Goal: Information Seeking & Learning: Check status

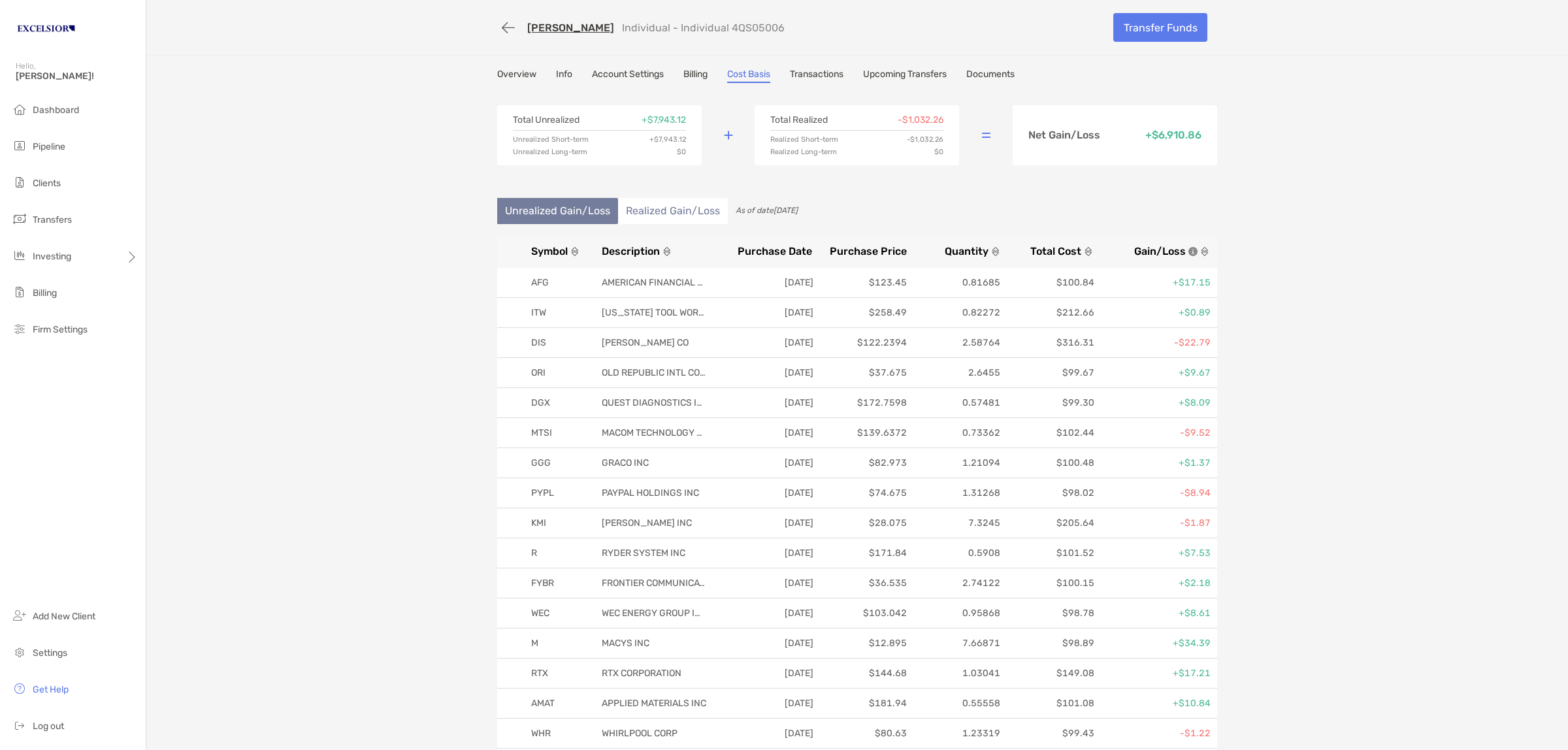
click at [70, 109] on span "Dashboard" at bounding box center [56, 109] width 46 height 11
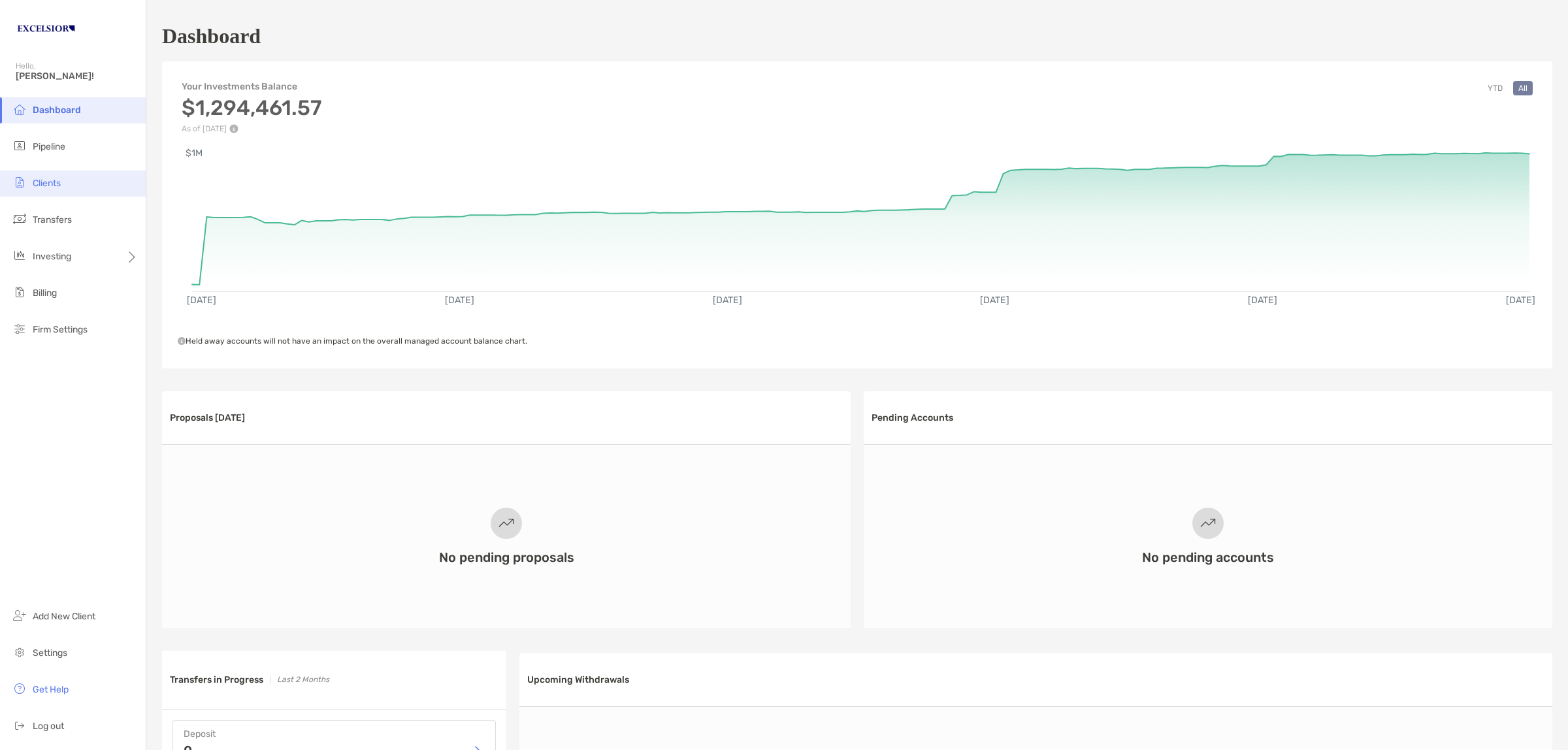
click at [59, 181] on span "Clients" at bounding box center [46, 183] width 28 height 11
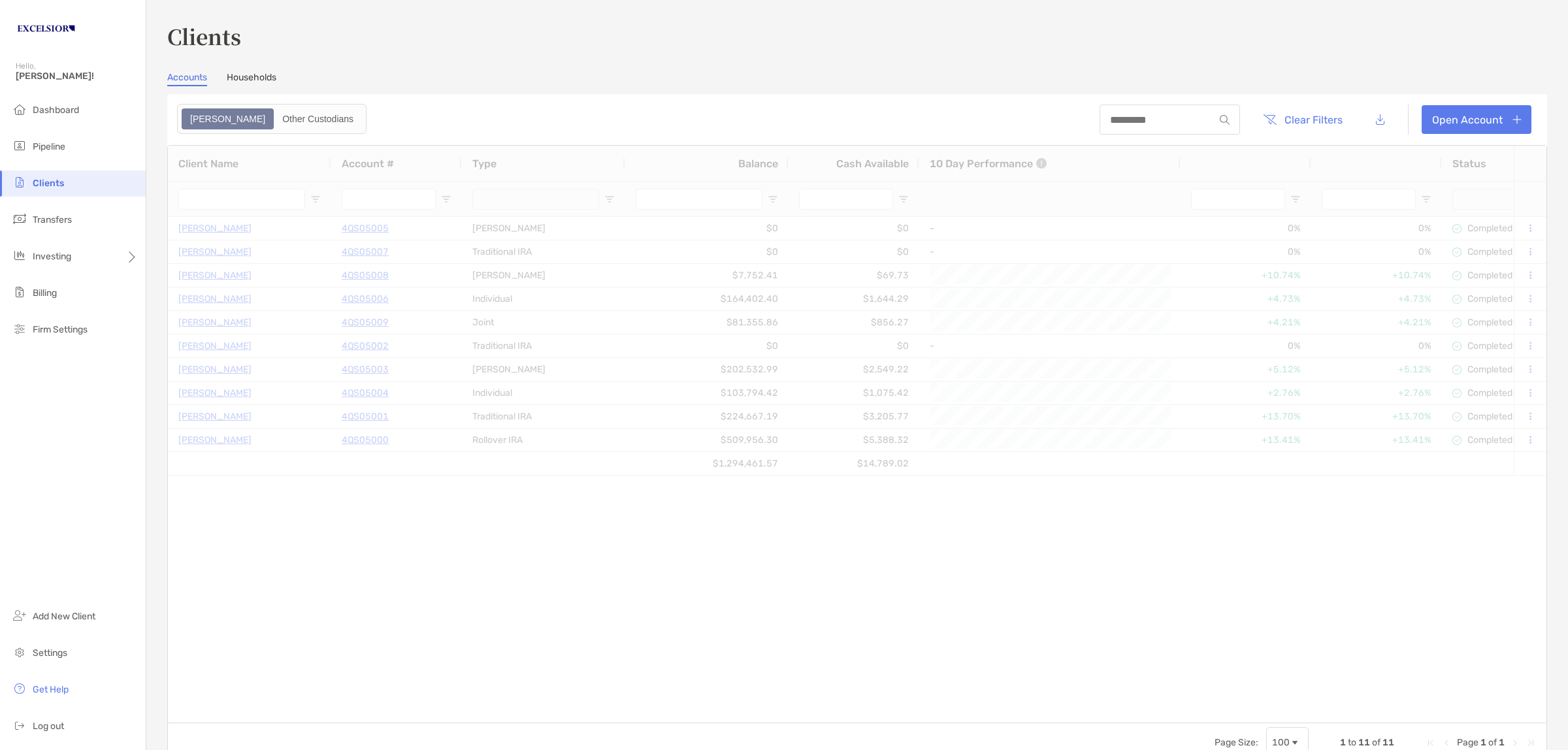
type input "**********"
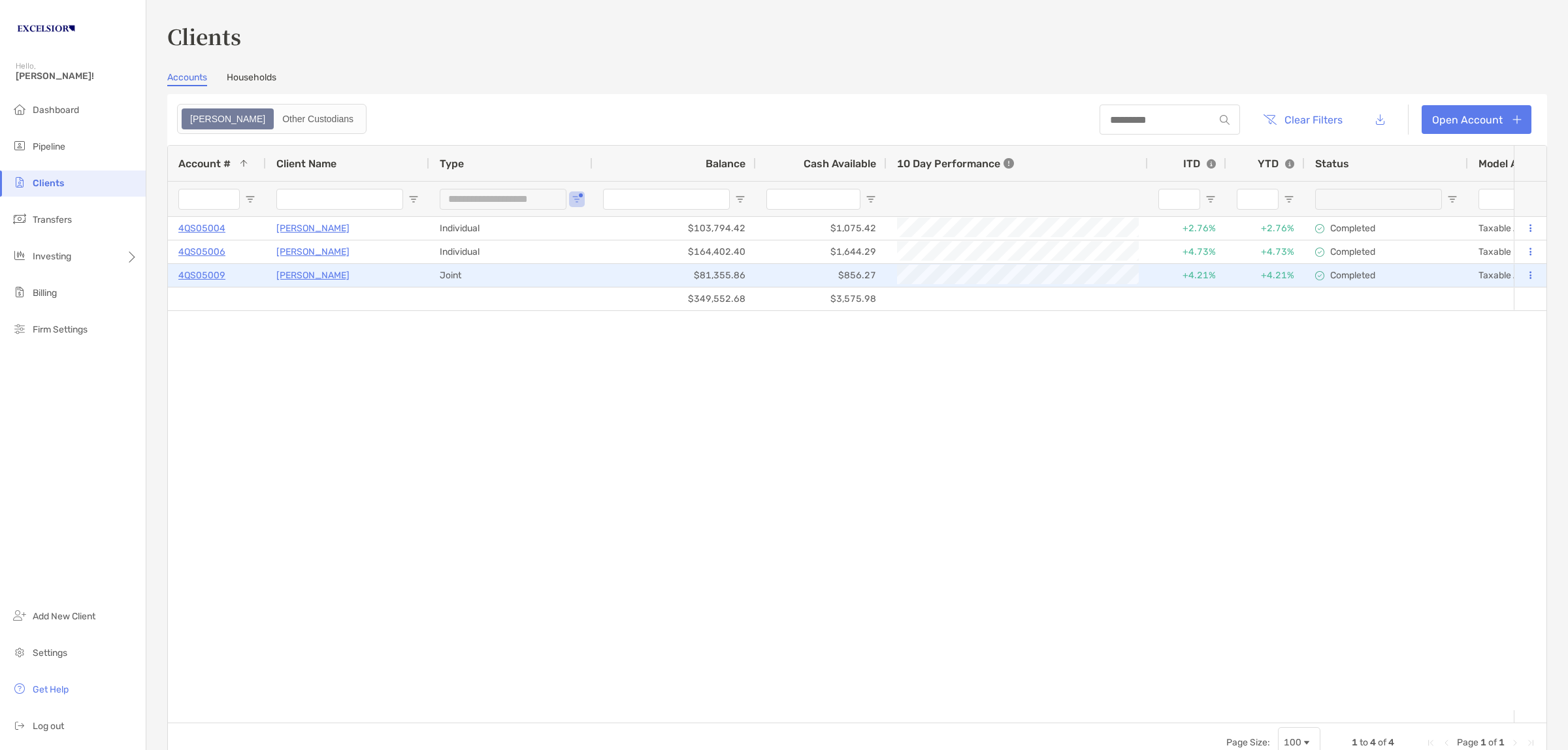
click at [206, 275] on p "4QS05009" at bounding box center [201, 275] width 47 height 16
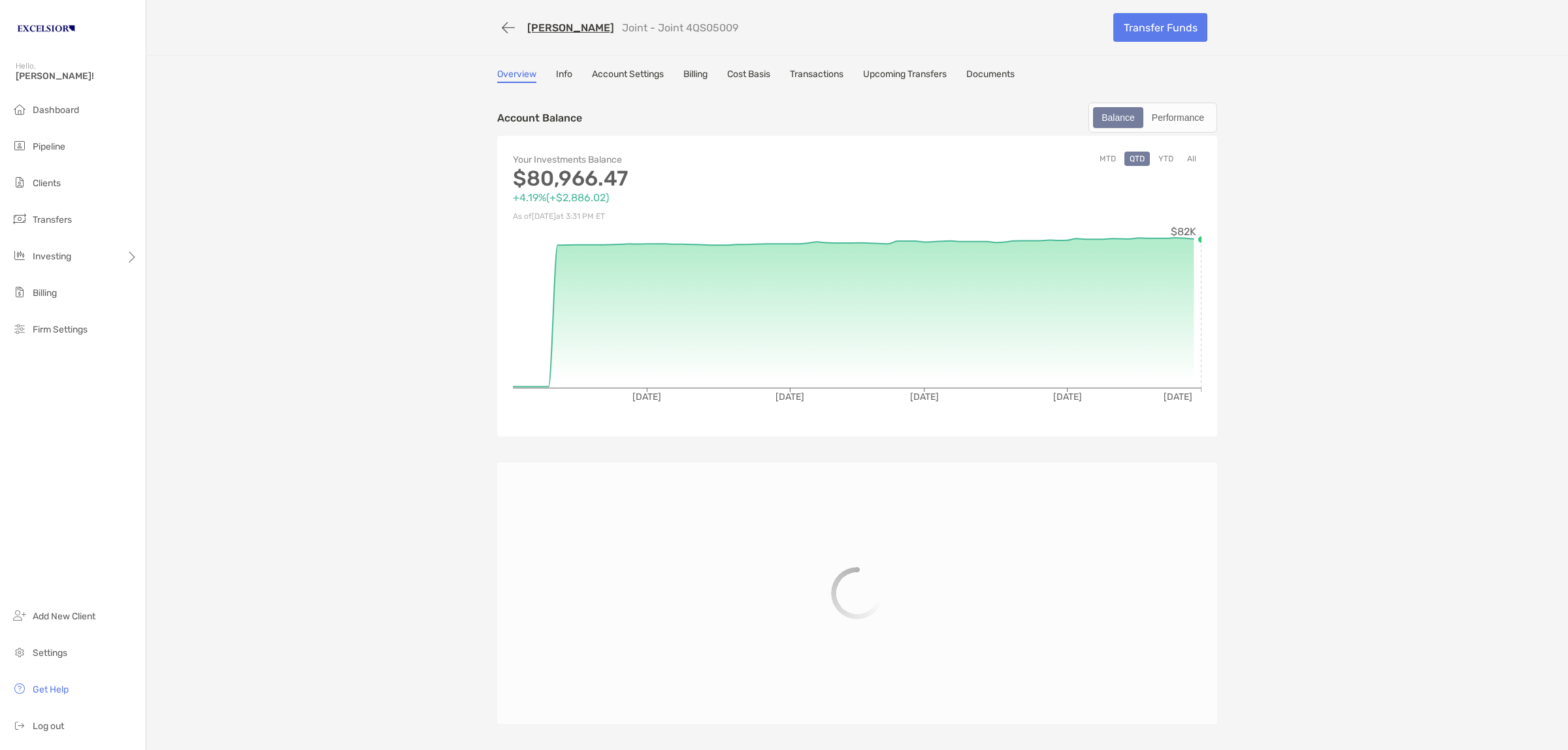
click at [743, 74] on link "Cost Basis" at bounding box center [748, 75] width 43 height 15
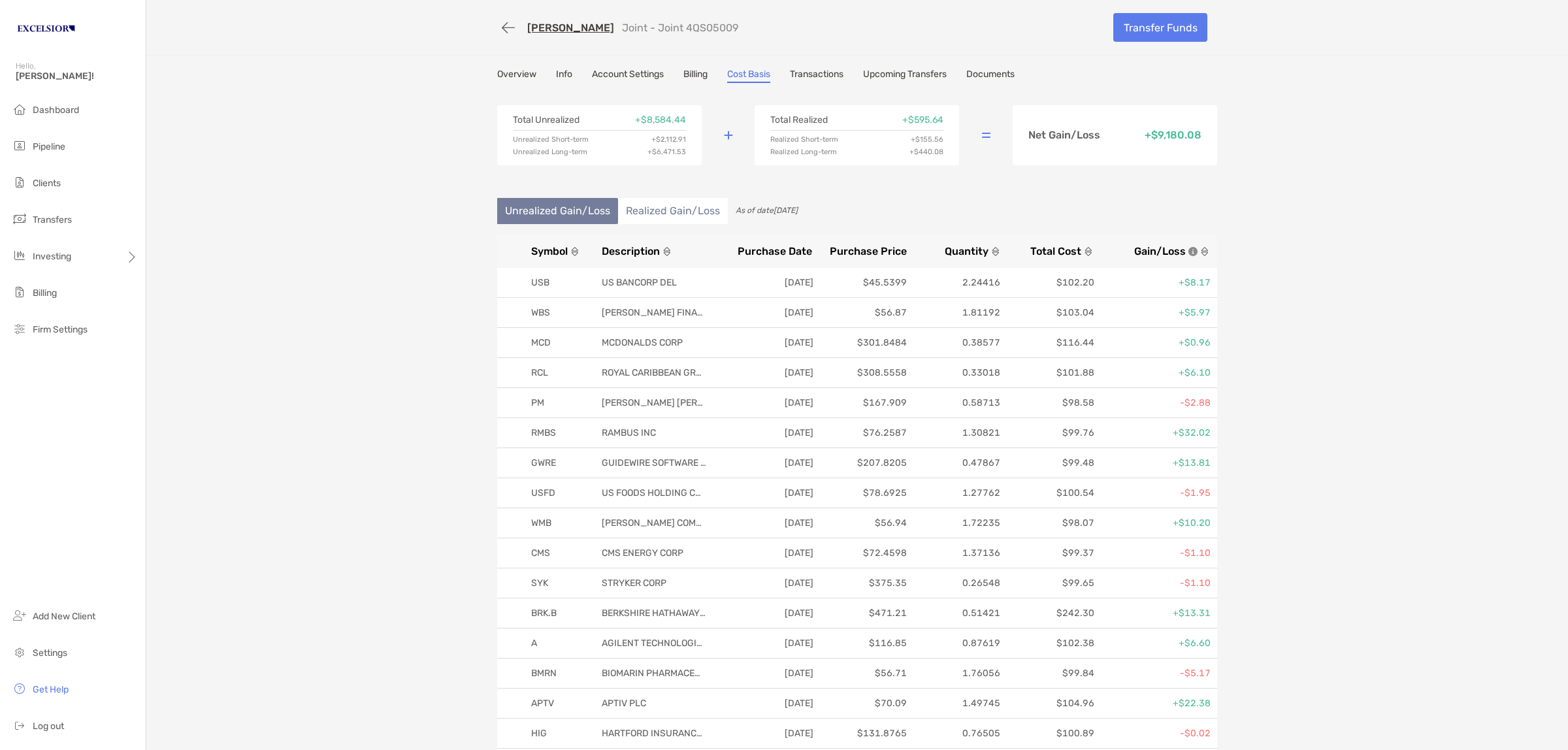
click at [648, 208] on li "Realized Gain/Loss" at bounding box center [672, 210] width 109 height 27
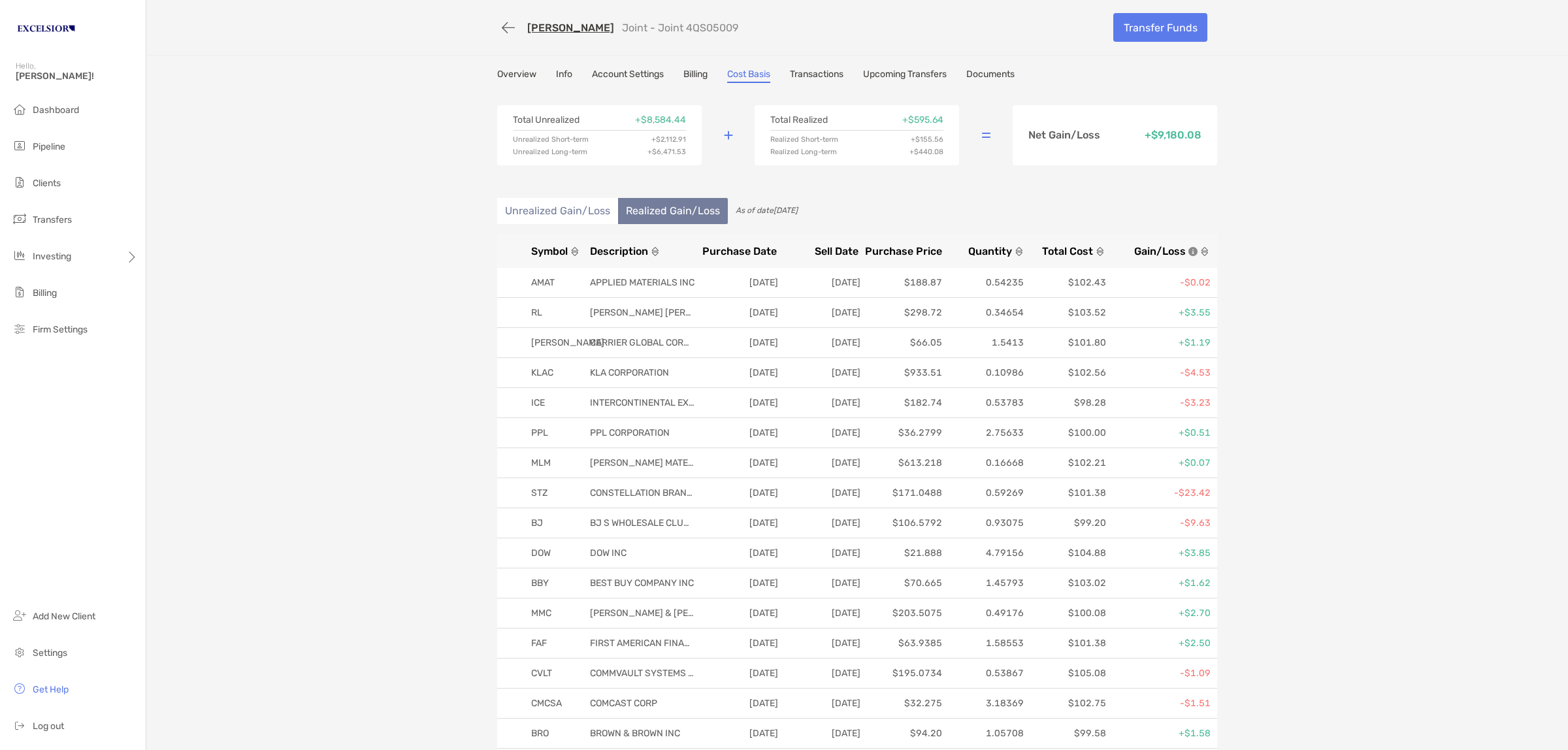
click at [540, 249] on span "Symbol" at bounding box center [549, 251] width 37 height 13
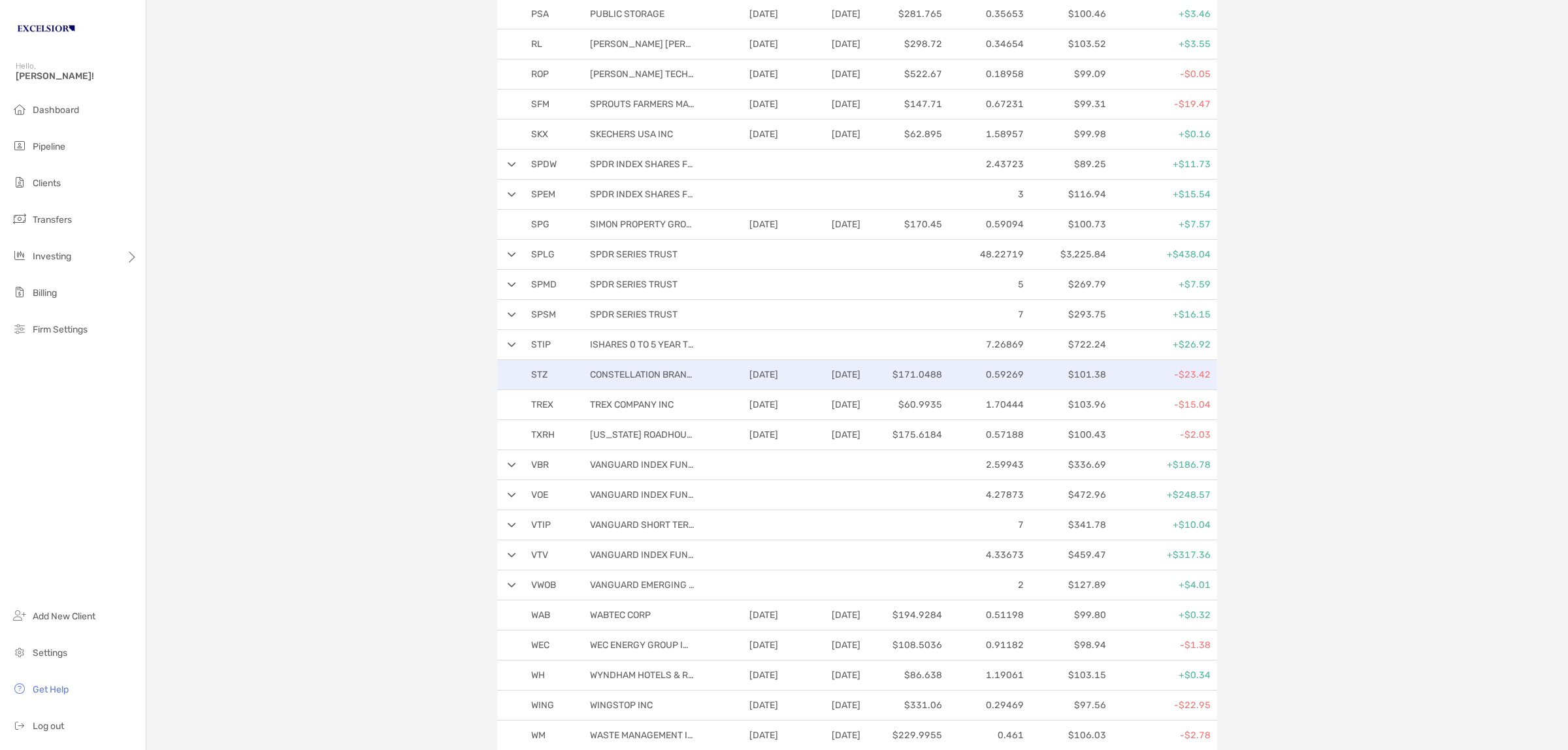
scroll to position [2123, 0]
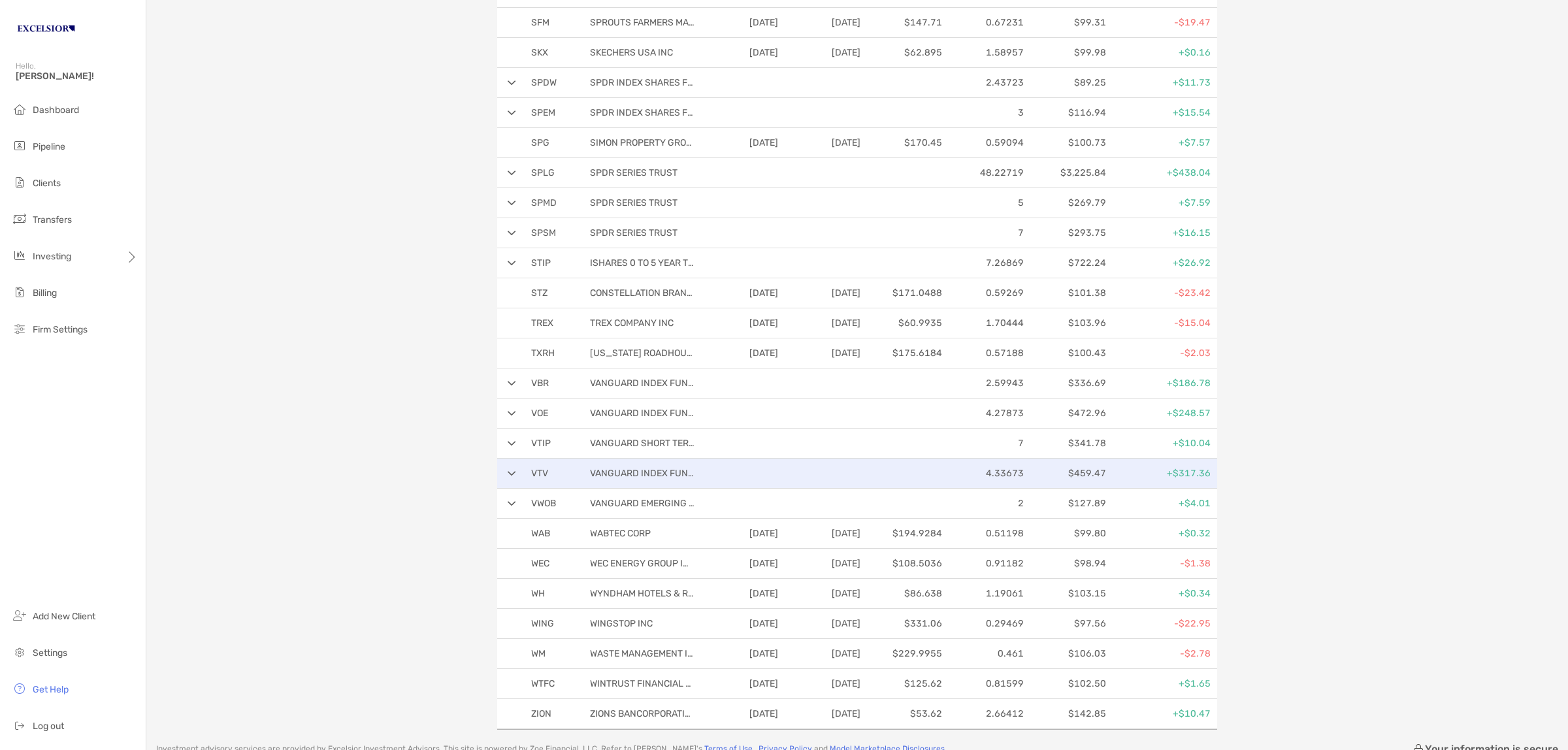
click at [499, 485] on div "VTV VANGUARD INDEX FUNDS 4.33673 $459.47 +$317.36" at bounding box center [857, 473] width 720 height 30
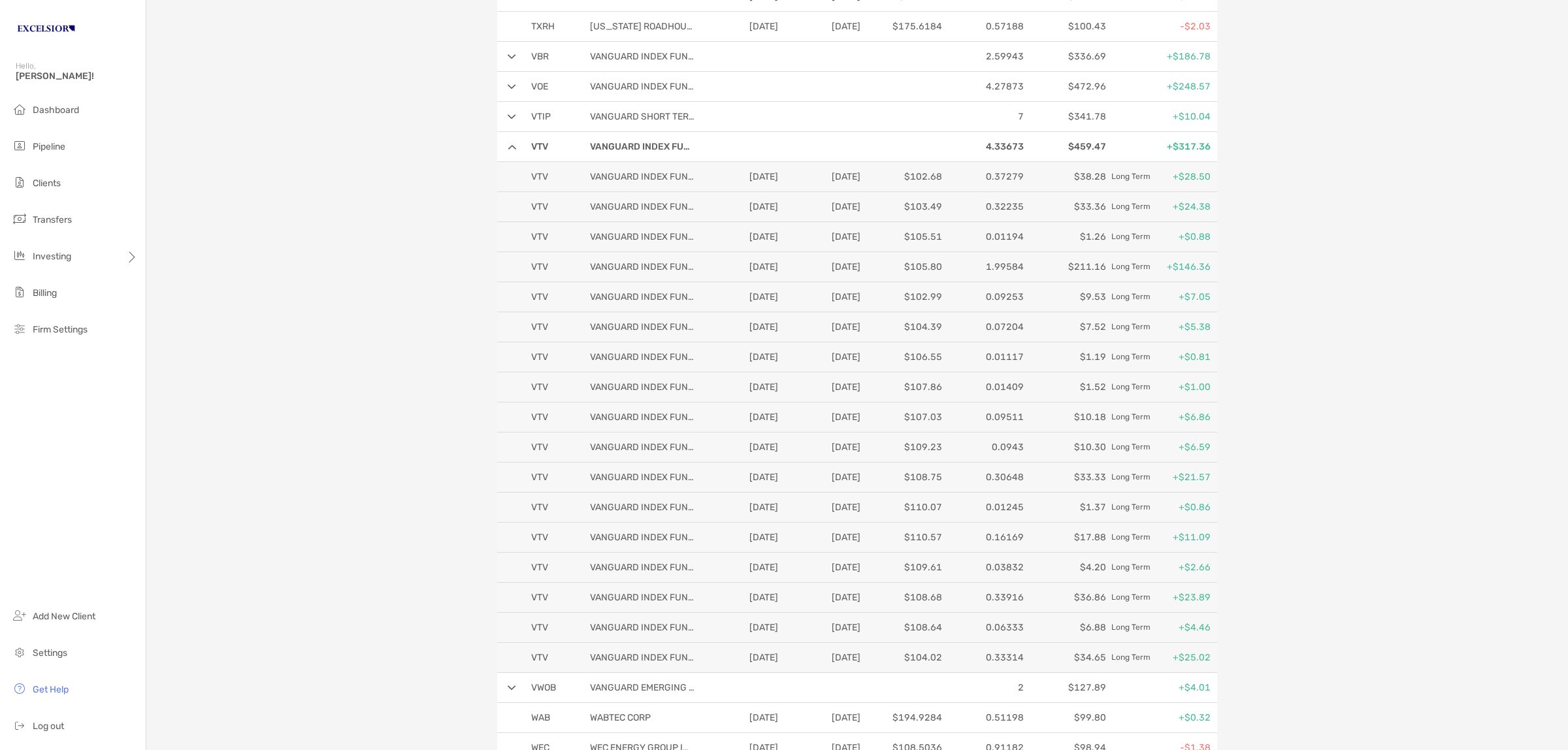
scroll to position [2531, 0]
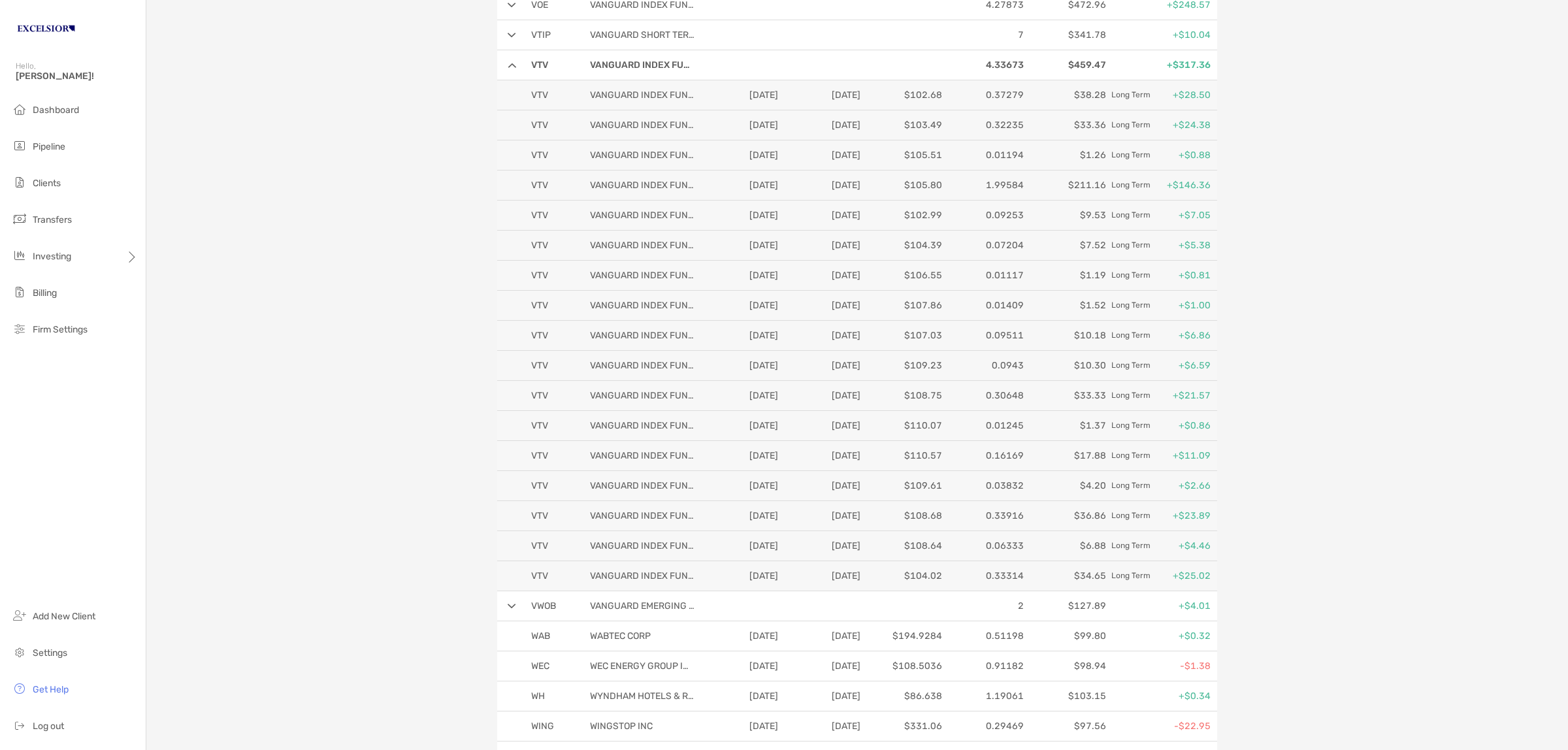
click at [507, 68] on img at bounding box center [512, 65] width 9 height 5
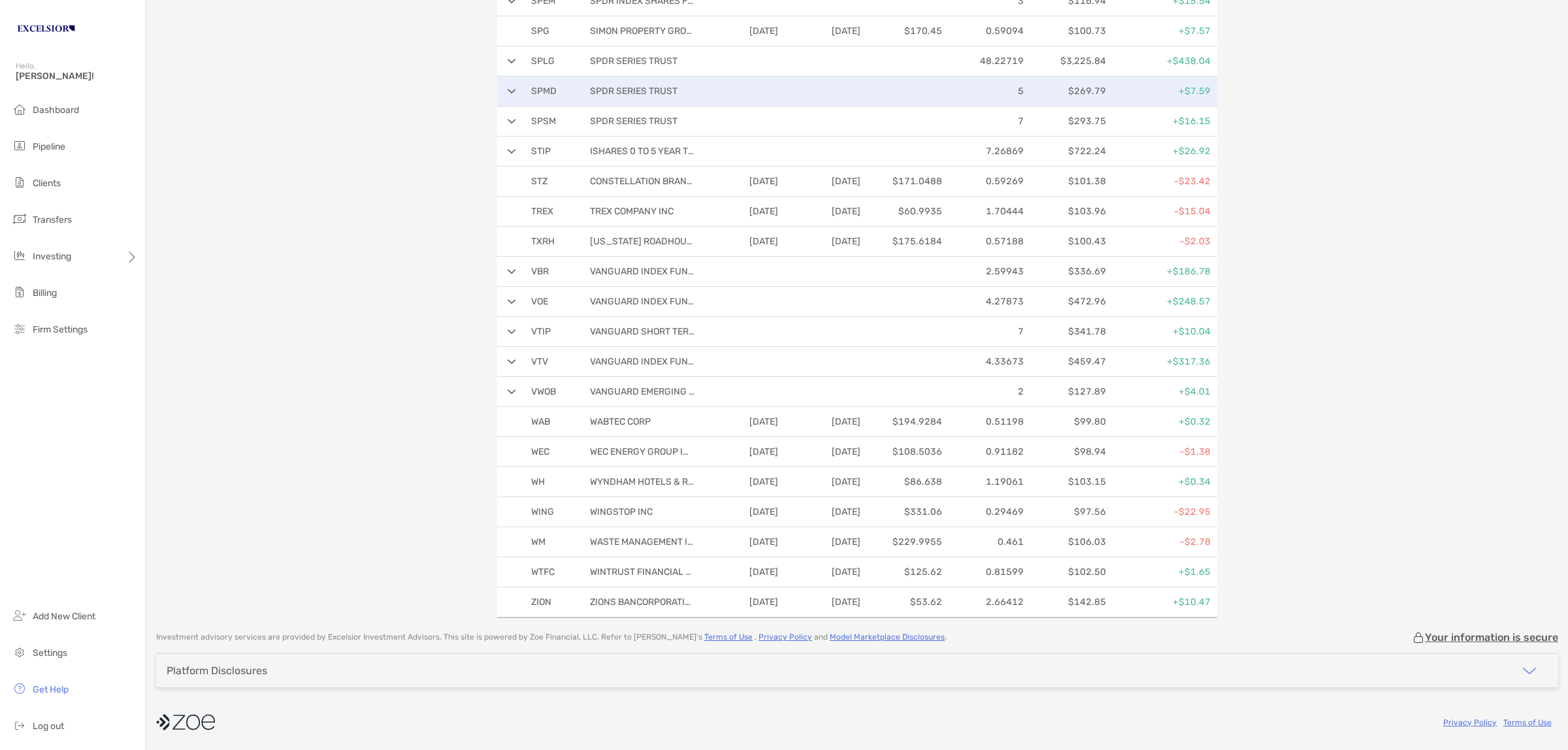
scroll to position [2247, 0]
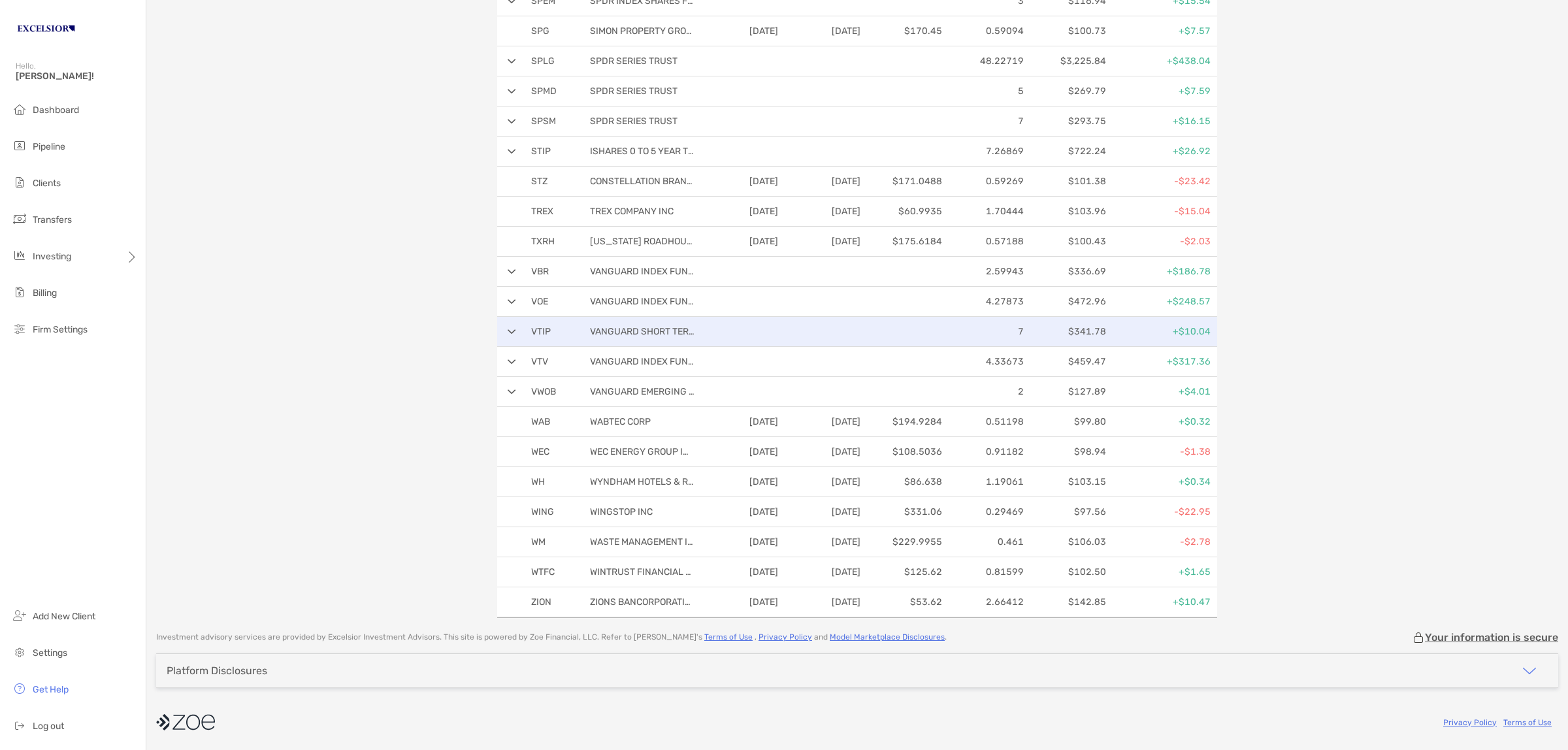
click at [500, 328] on div "VTIP VANGUARD SHORT TERM INFLATION 7 $341.78 +$10.04" at bounding box center [857, 331] width 720 height 30
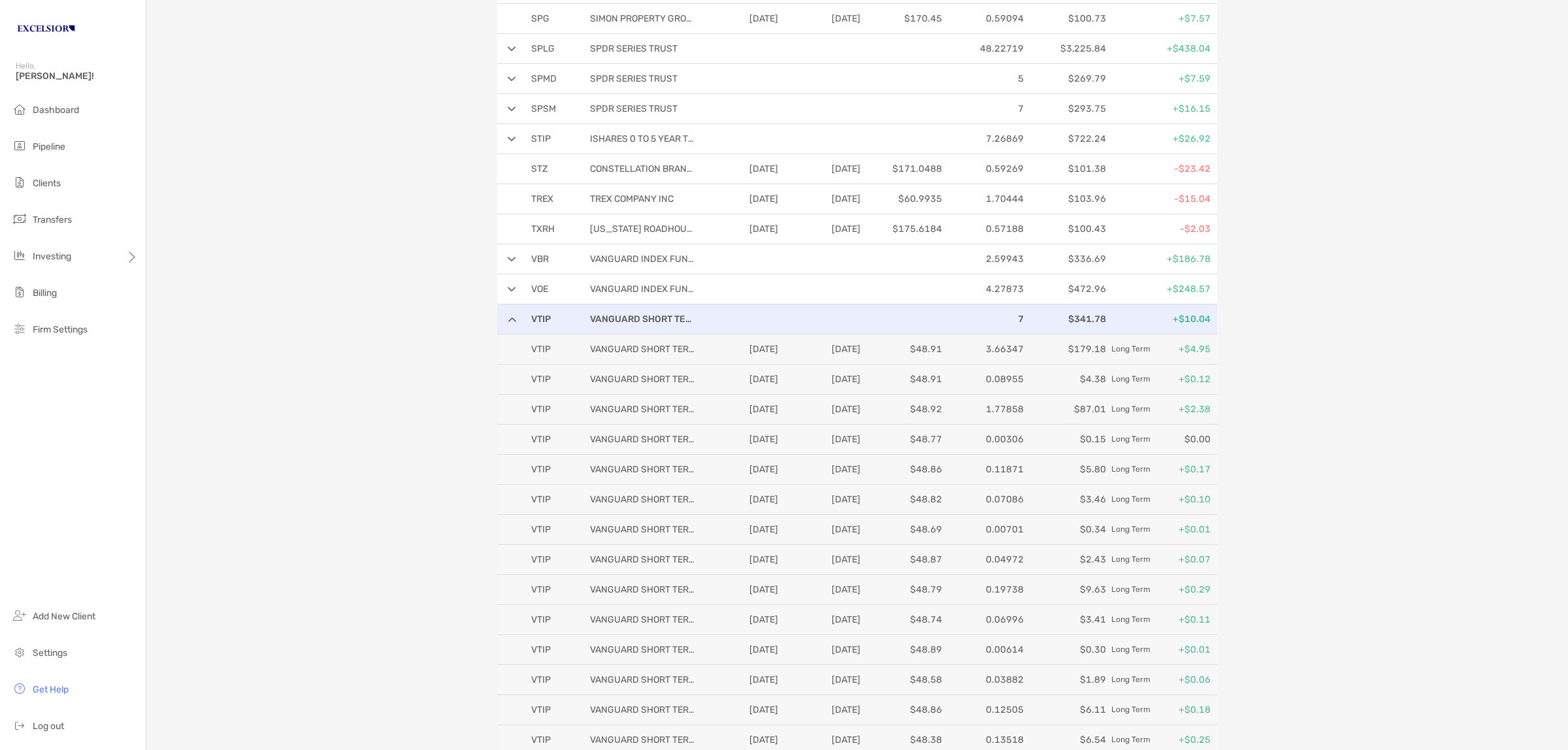
scroll to position [2531, 0]
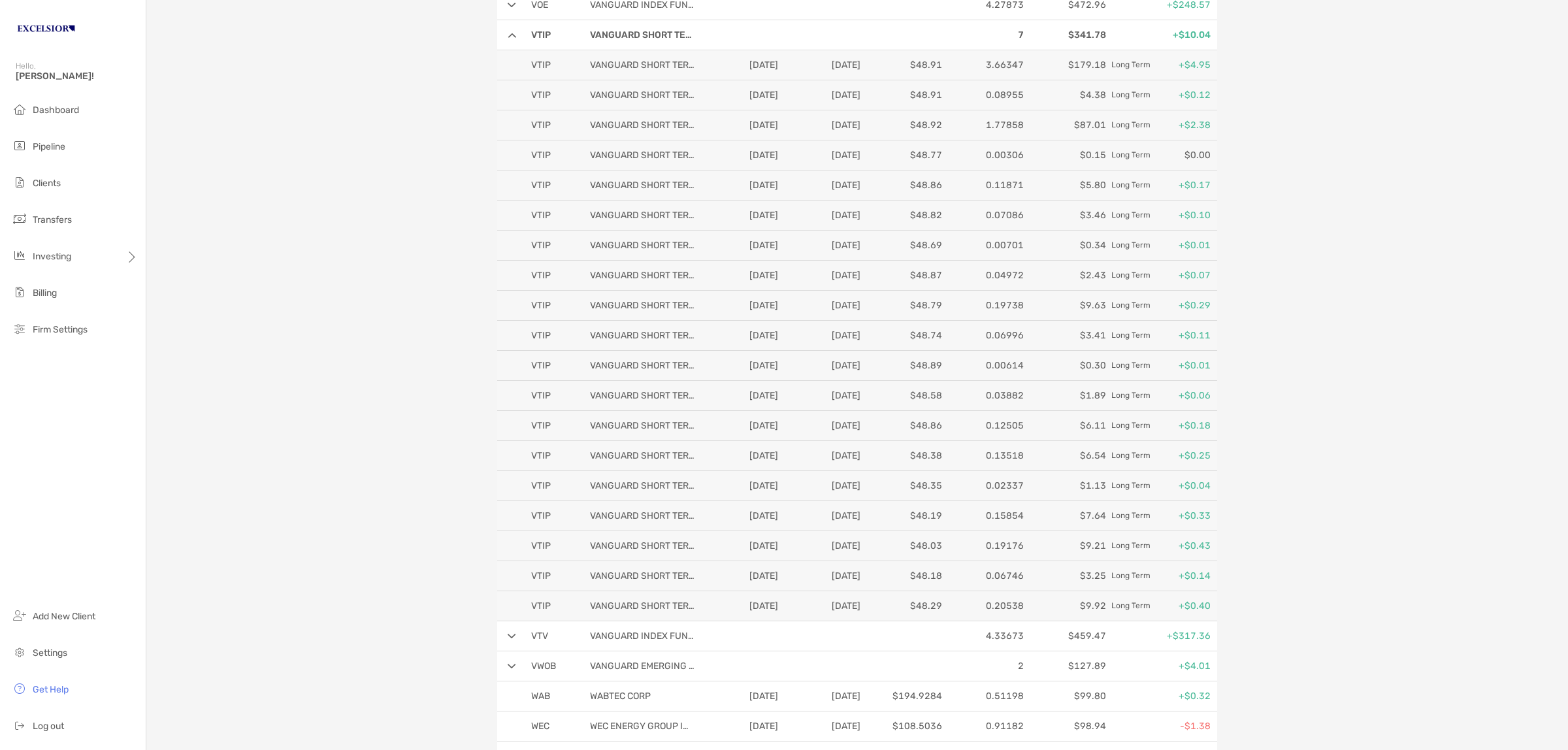
click at [507, 38] on img at bounding box center [512, 35] width 9 height 5
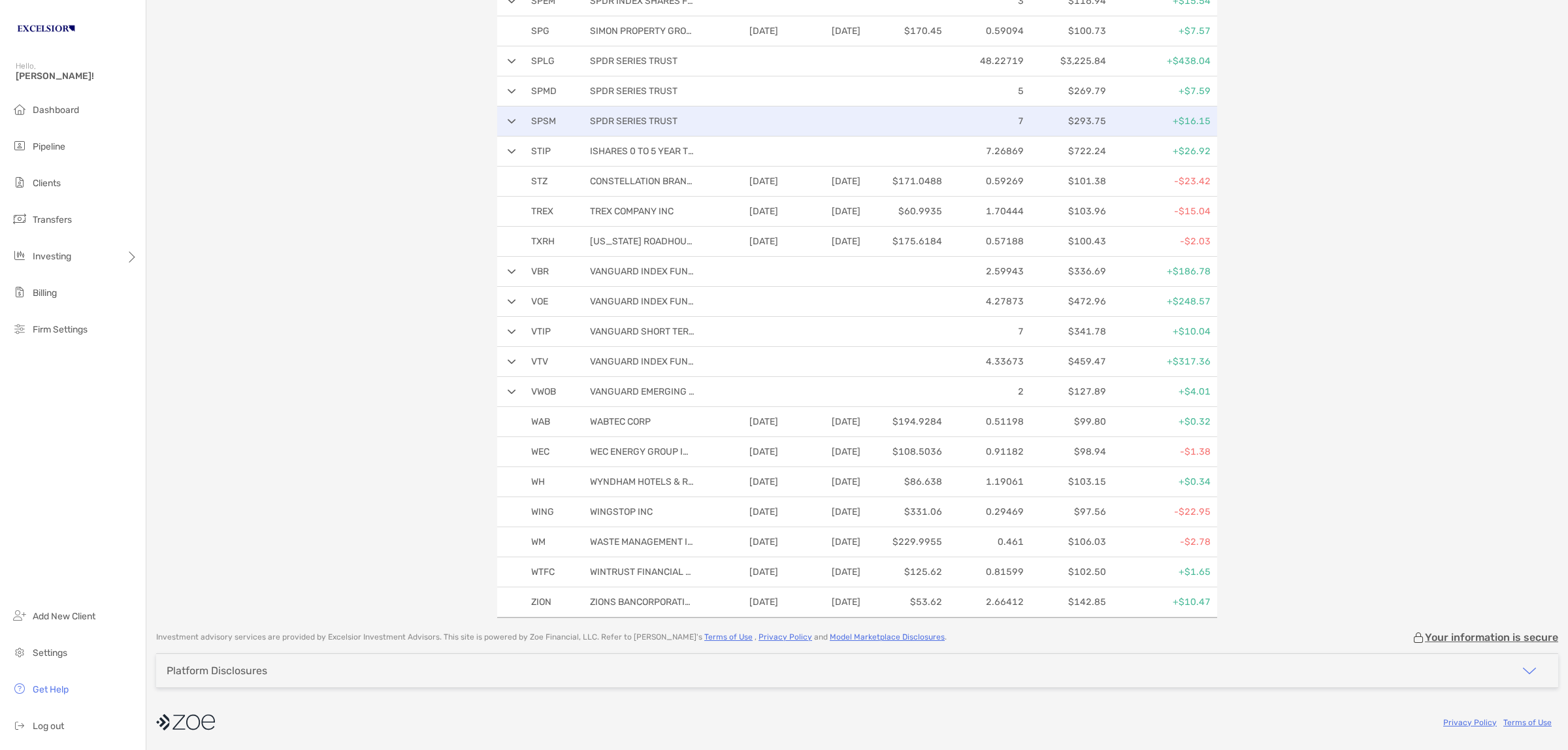
scroll to position [2247, 0]
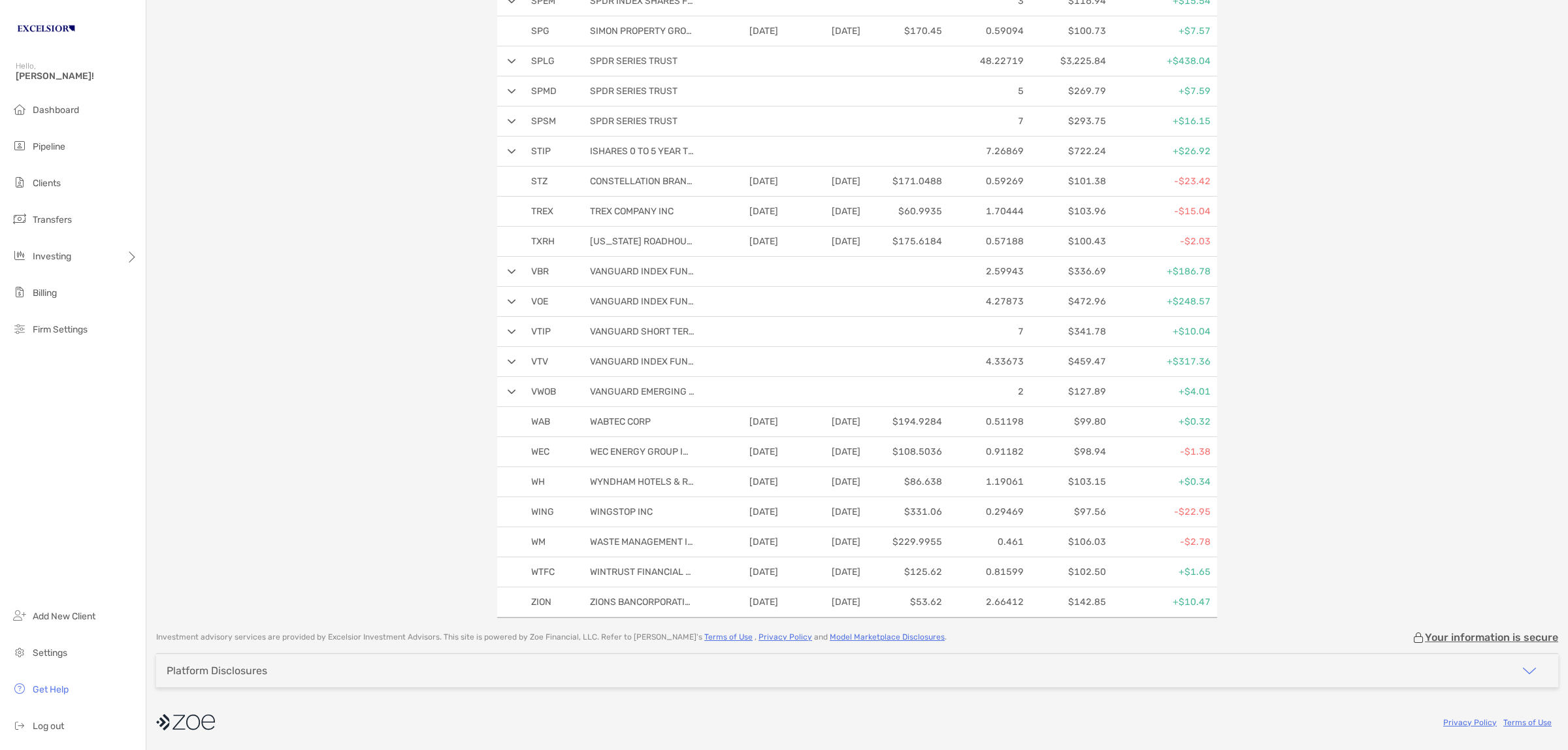
click at [38, 180] on span "Clients" at bounding box center [46, 183] width 28 height 11
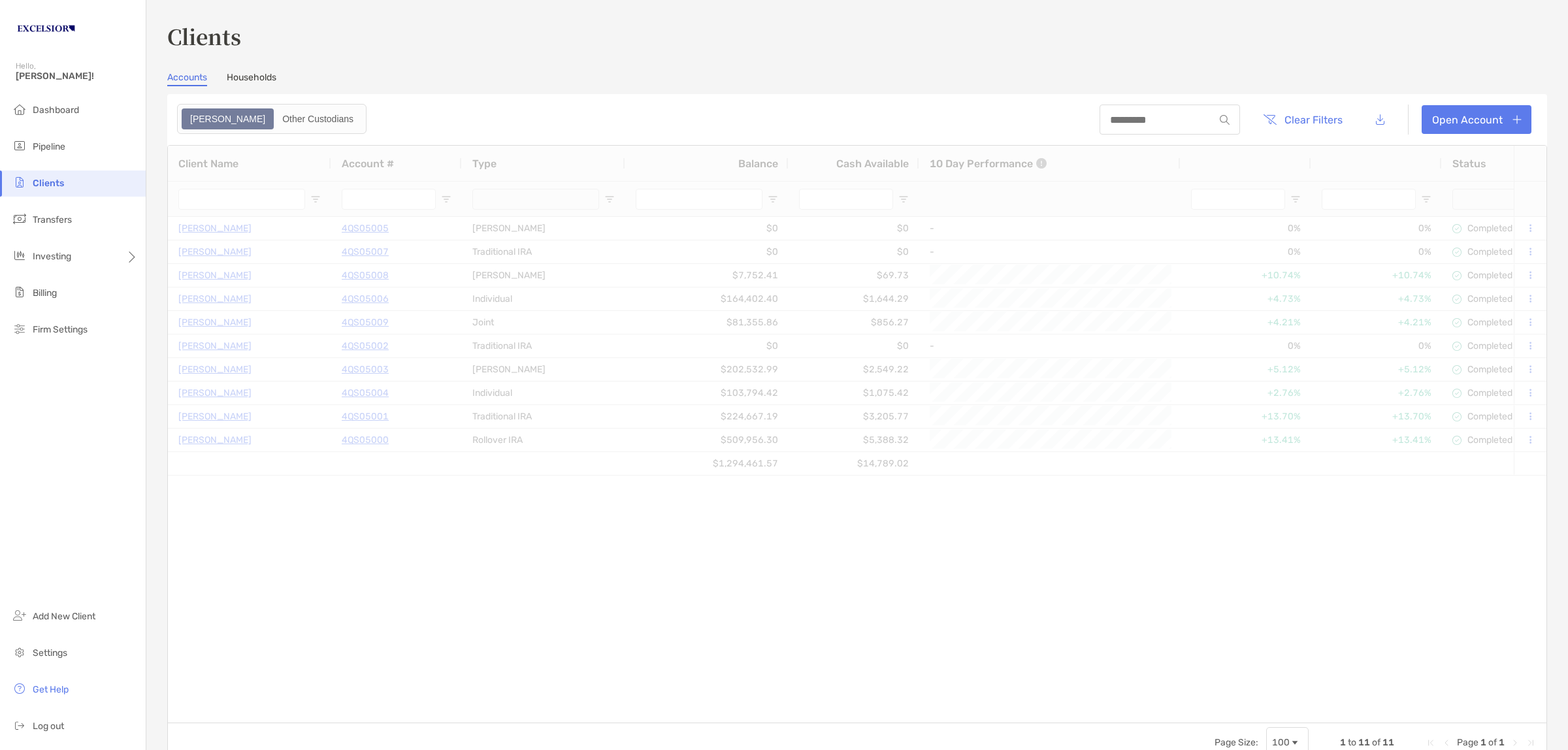
type input "**********"
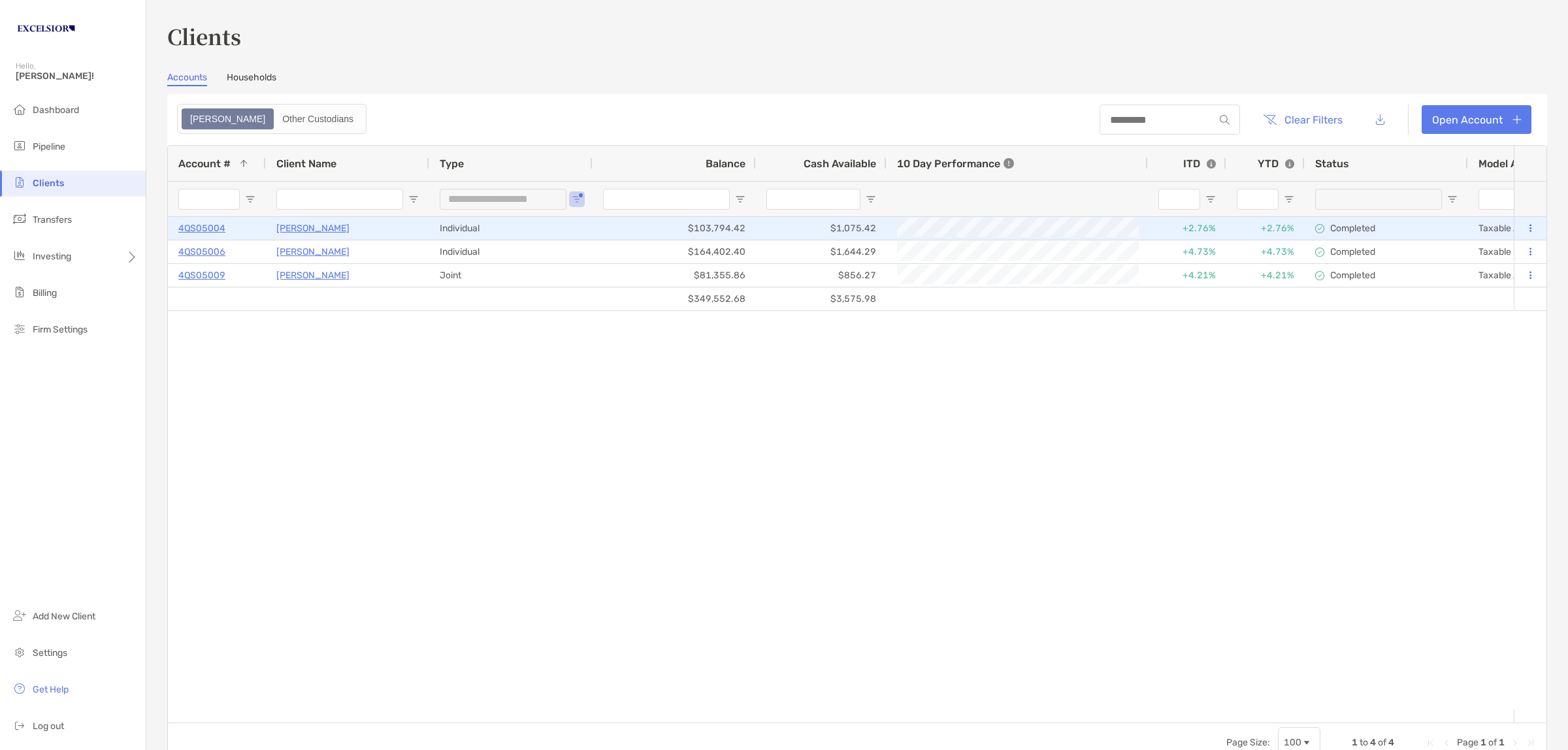
click at [216, 227] on p "4QS05004" at bounding box center [201, 227] width 47 height 16
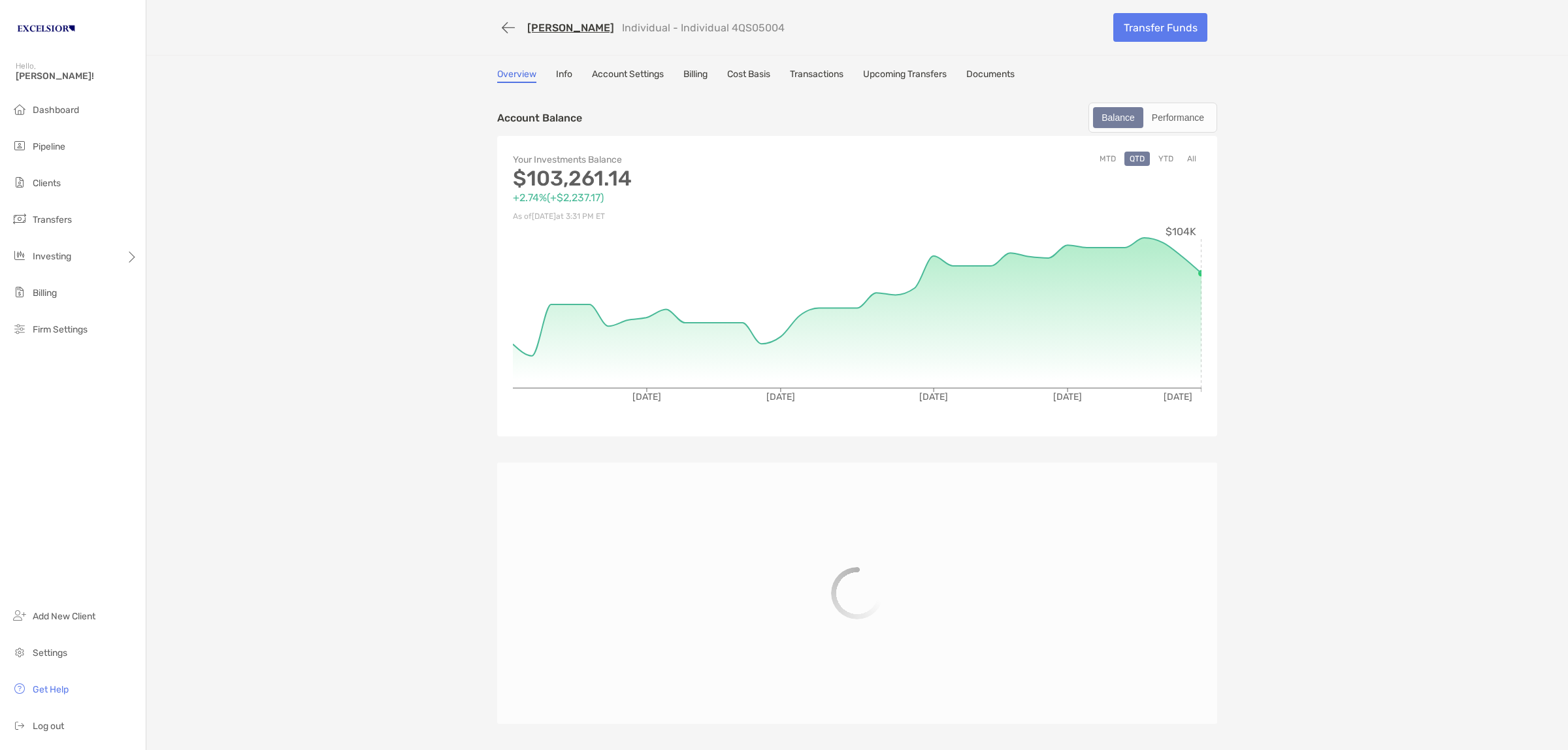
click at [749, 74] on link "Cost Basis" at bounding box center [748, 75] width 43 height 15
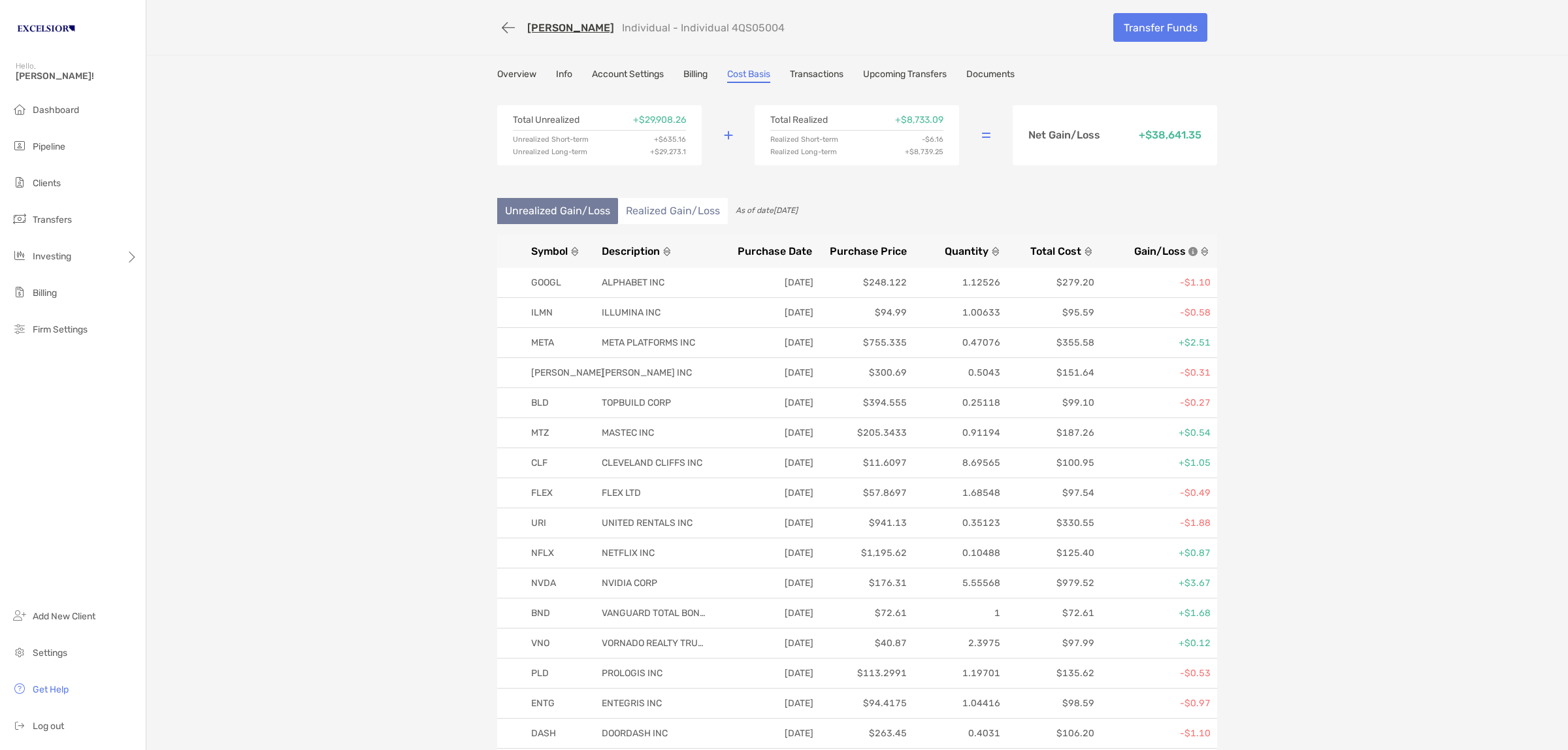
click at [651, 212] on li "Realized Gain/Loss" at bounding box center [672, 210] width 109 height 27
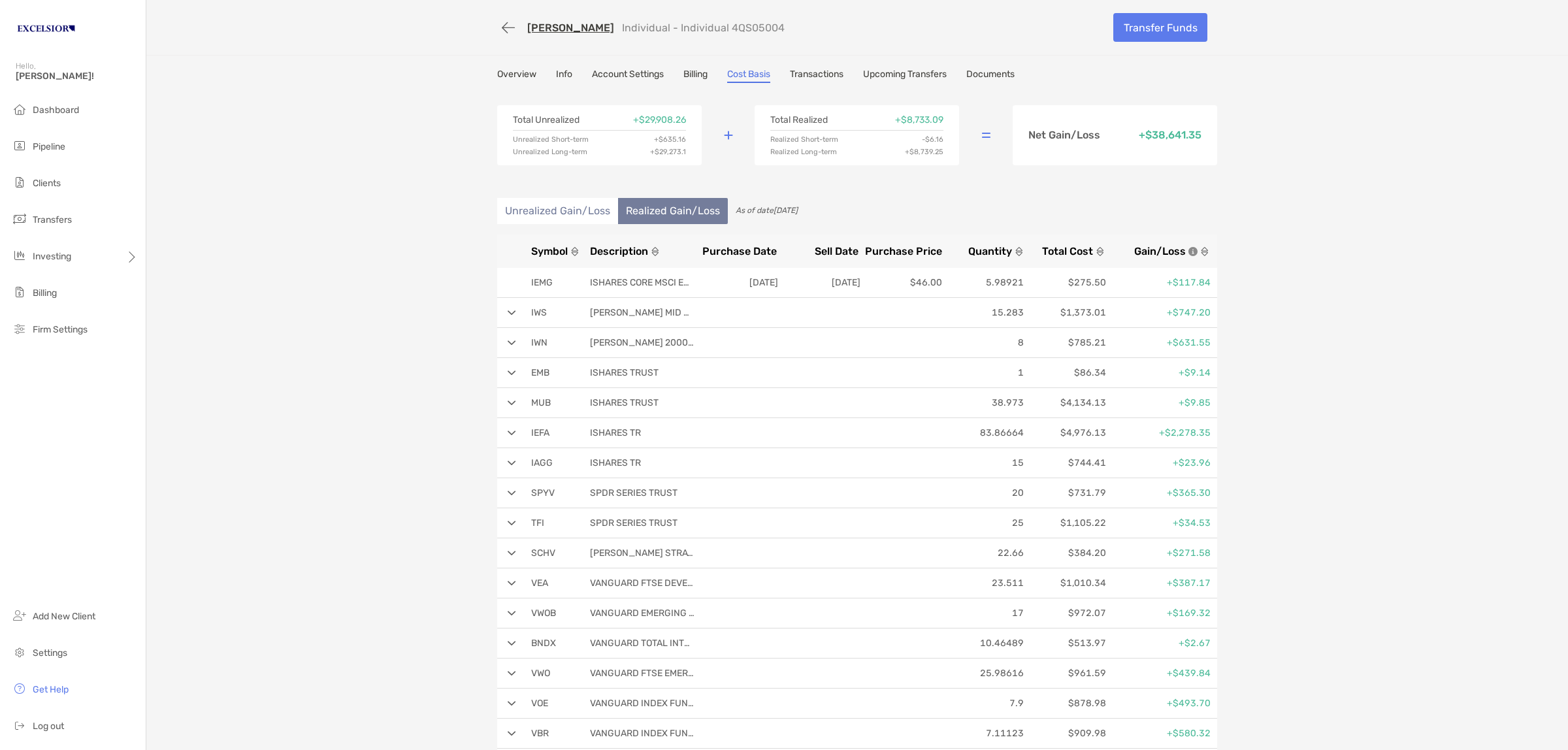
click at [549, 240] on div "Symbol Description Purchase Date Sell Date Purchase Price Quantity Total Cost G…" at bounding box center [857, 251] width 720 height 33
click at [546, 249] on span "Symbol" at bounding box center [549, 251] width 37 height 13
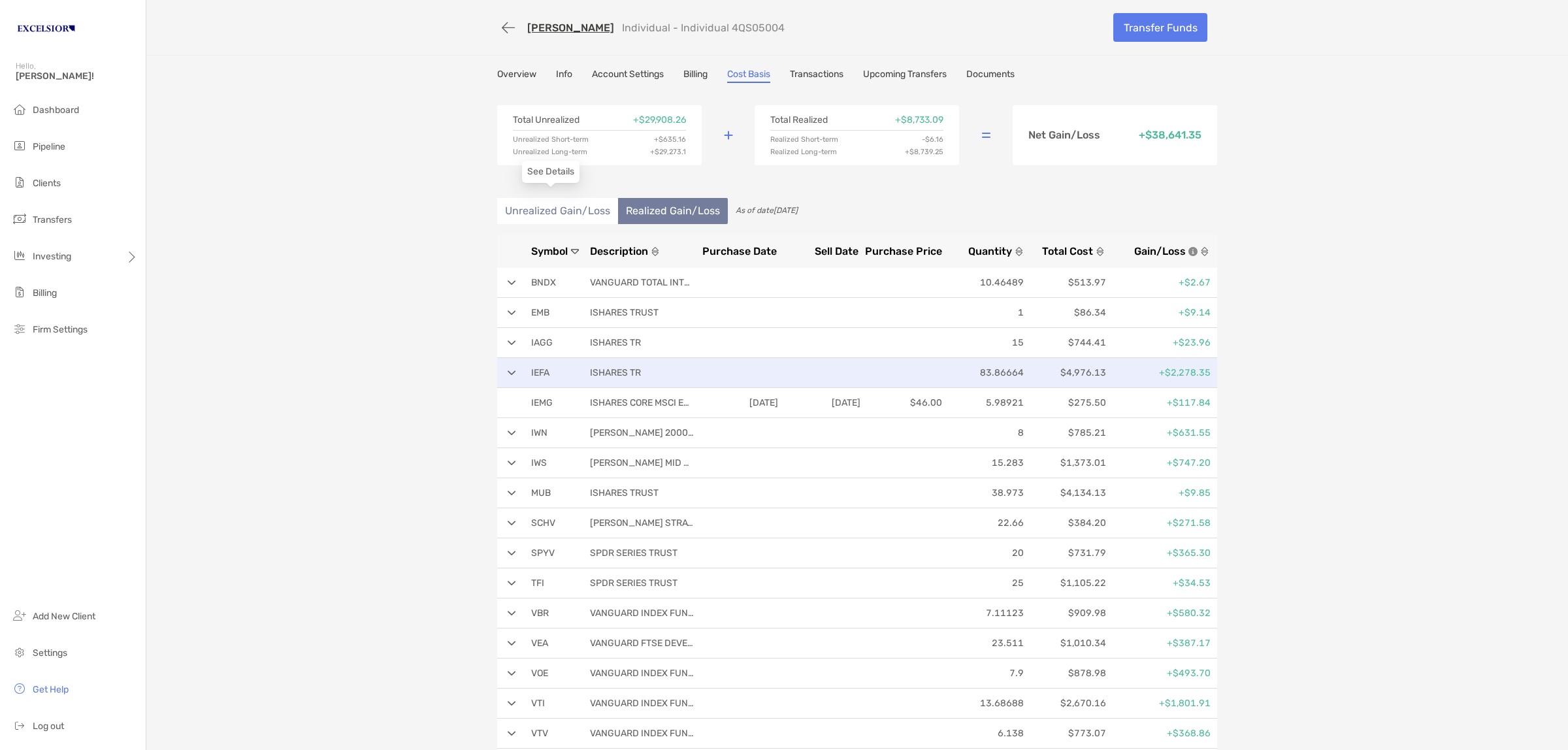
scroll to position [81, 0]
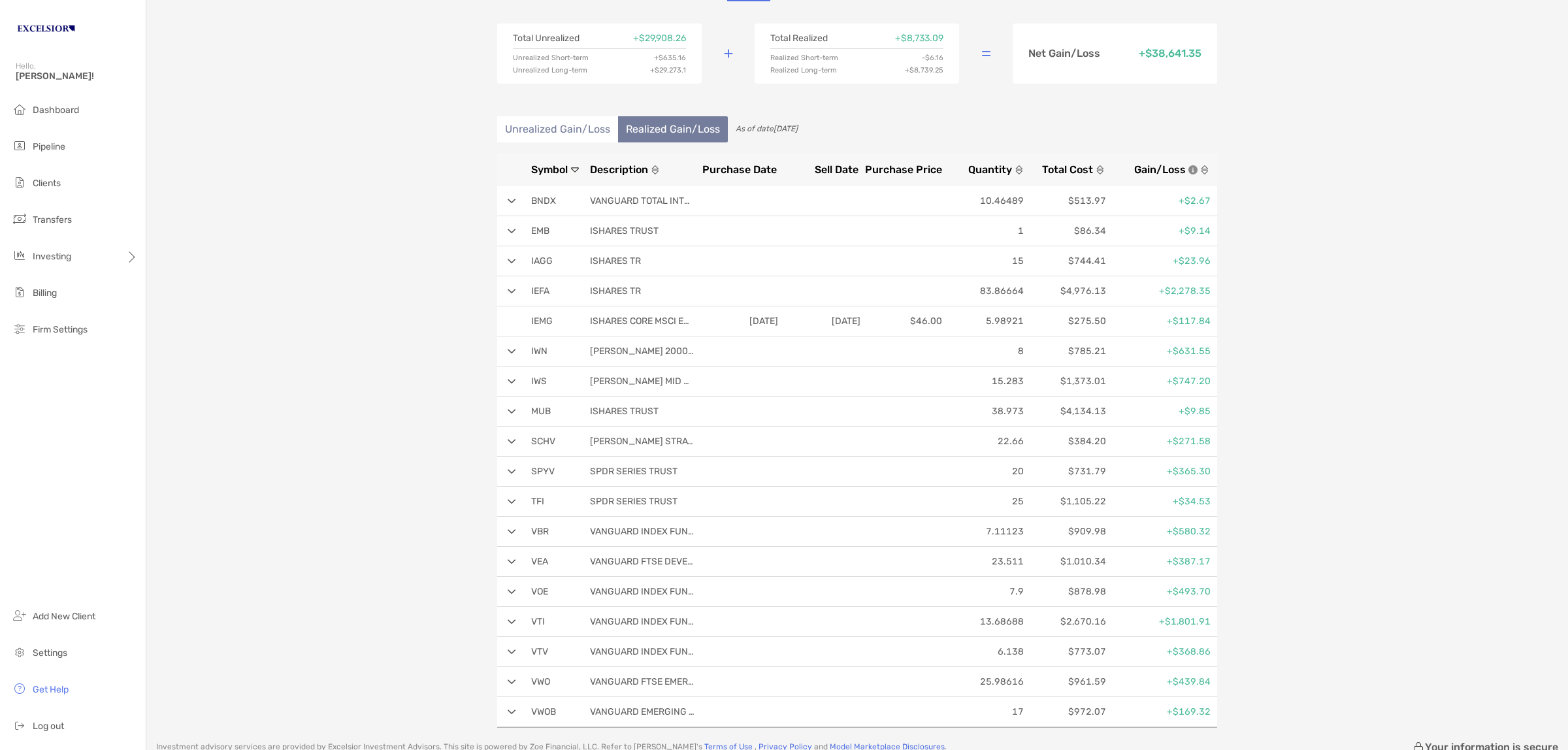
click at [507, 653] on img at bounding box center [512, 652] width 9 height 5
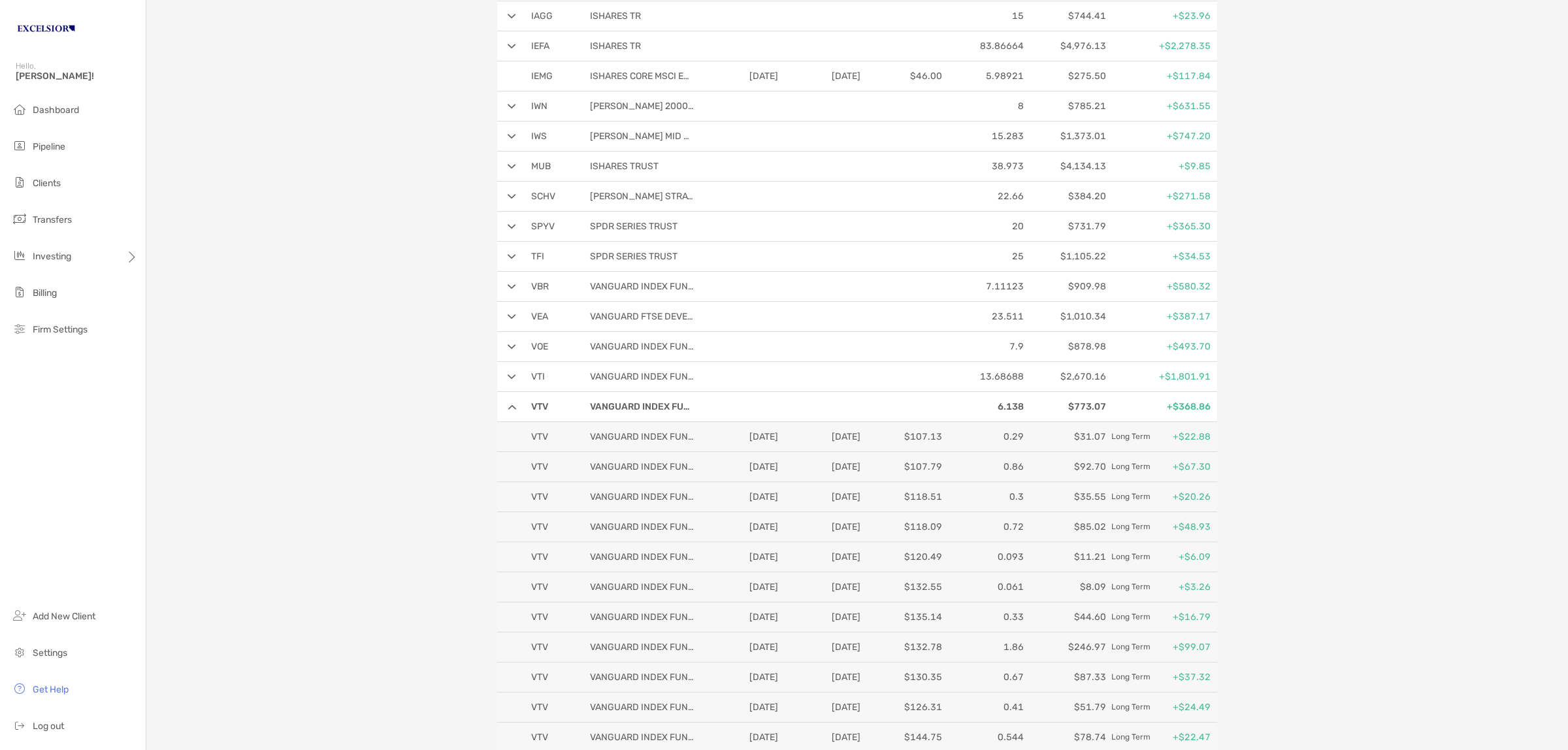
scroll to position [408, 0]
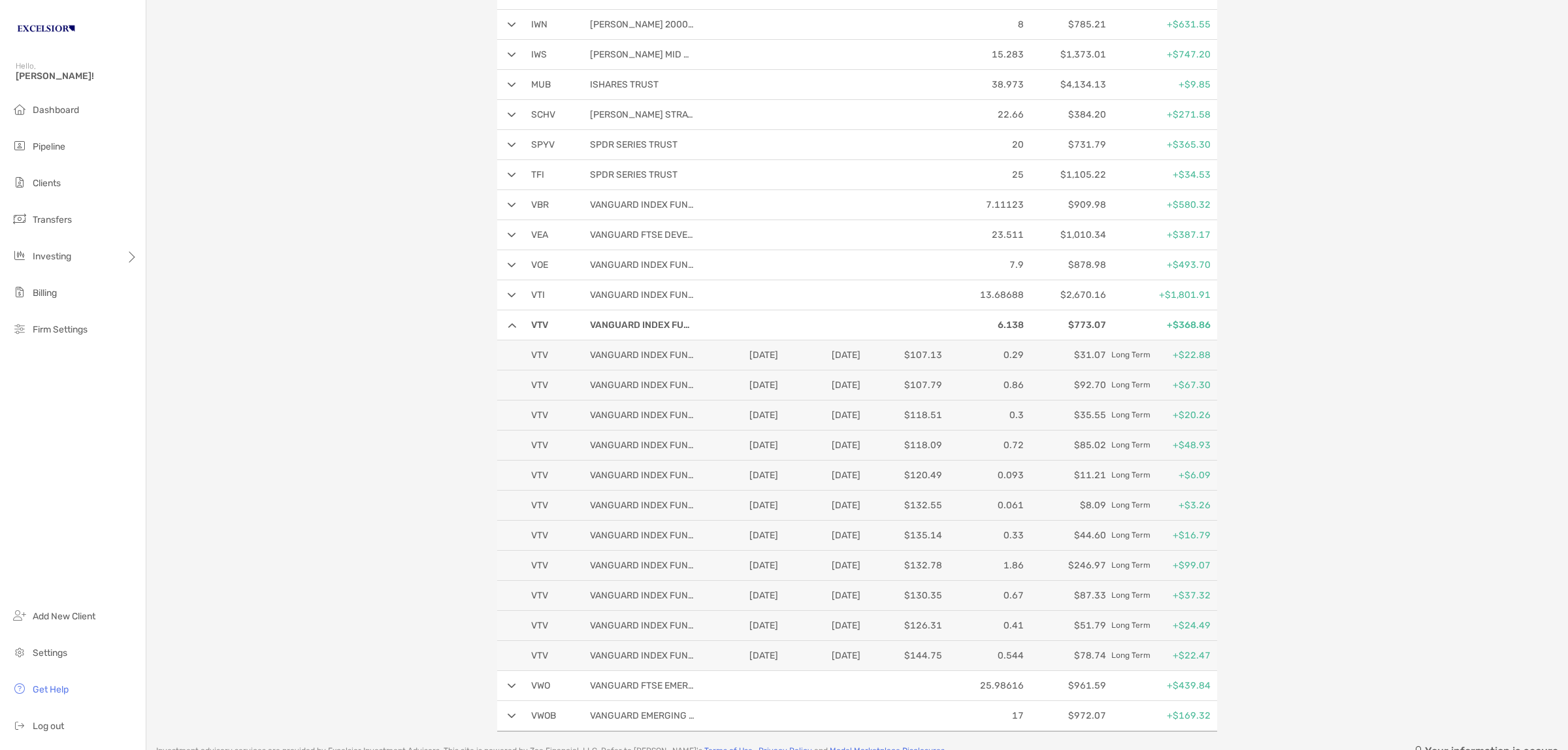
click at [507, 327] on img at bounding box center [512, 325] width 9 height 5
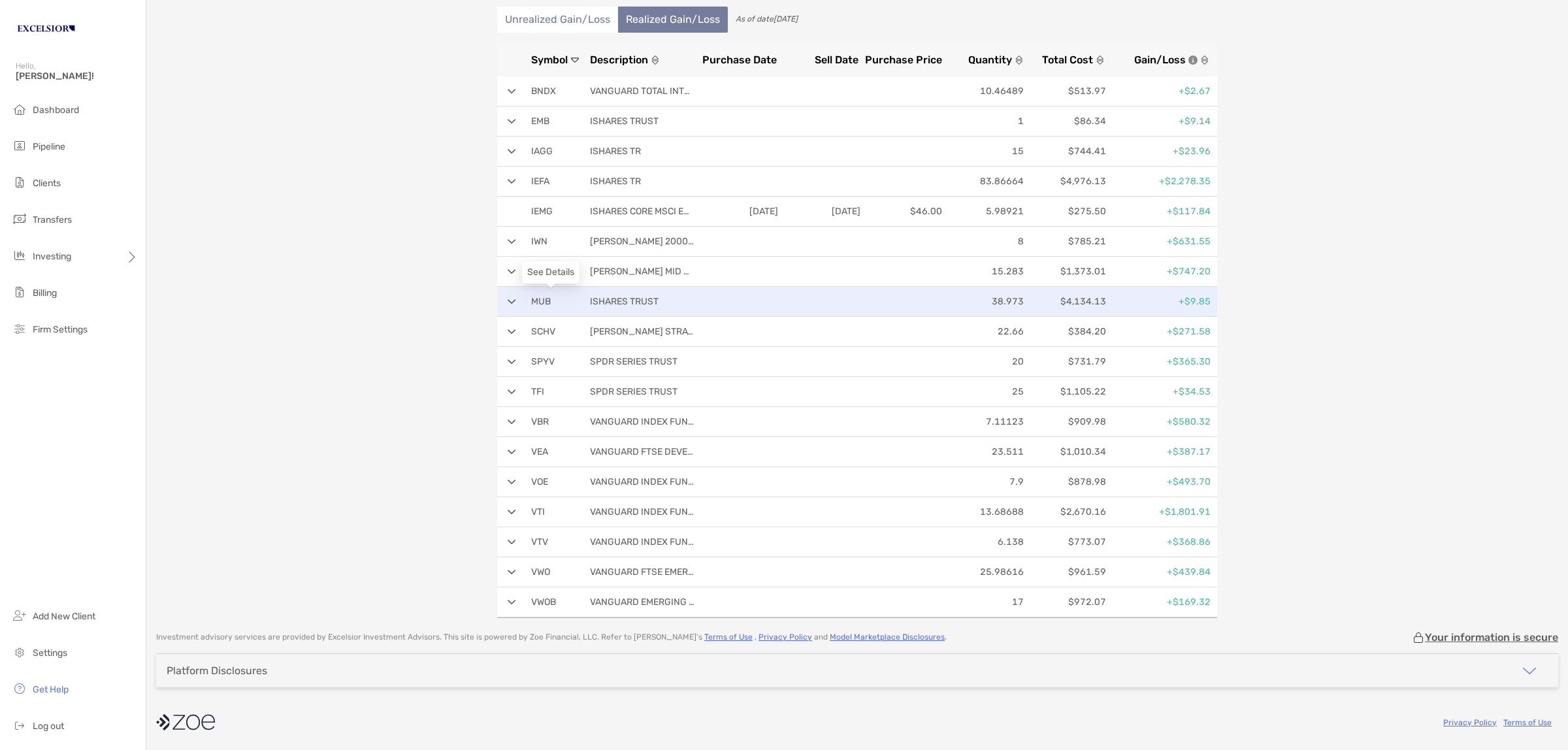
scroll to position [111, 0]
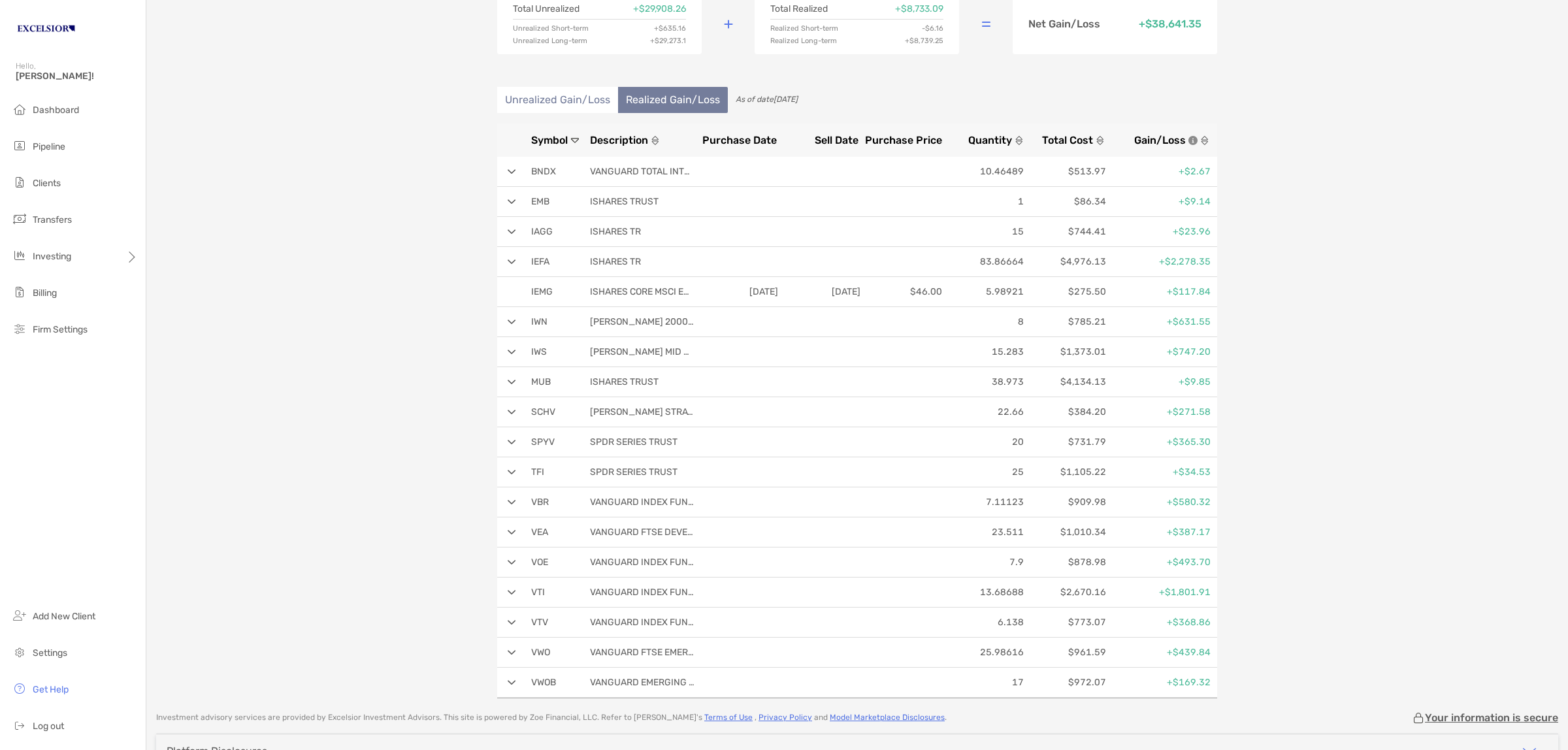
click at [423, 132] on div "[PERSON_NAME] Individual - Individual 4QS05004 Transfer Funds Overview Info Acc…" at bounding box center [857, 293] width 1422 height 809
click at [1386, 210] on div "[PERSON_NAME] Individual - Individual 4QS05004 Transfer Funds Overview Info Acc…" at bounding box center [857, 293] width 1422 height 809
click at [375, 121] on div "[PERSON_NAME] Individual - Individual 4QS05004 Transfer Funds Overview Info Acc…" at bounding box center [857, 293] width 1422 height 809
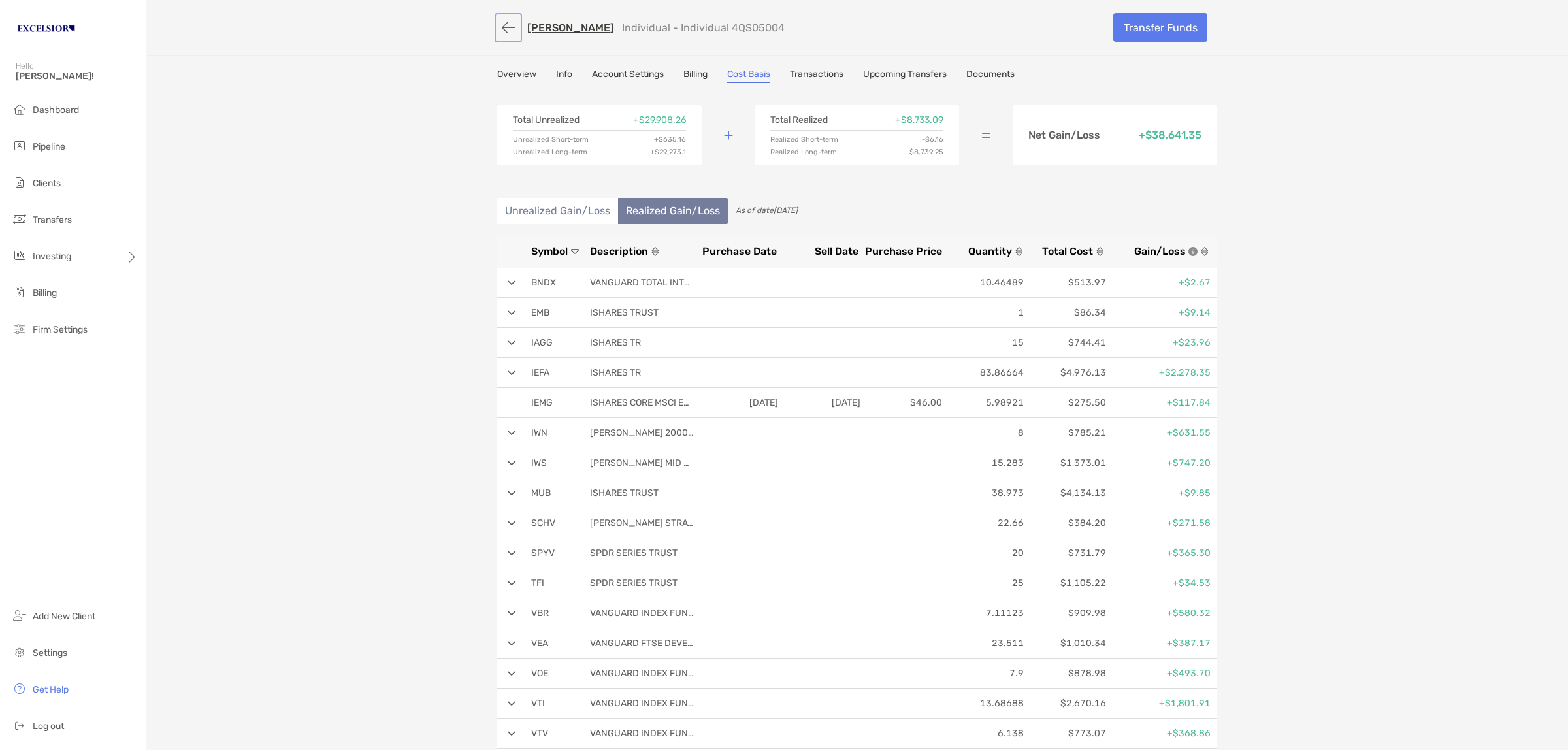
click at [499, 21] on button "button" at bounding box center [508, 27] width 22 height 24
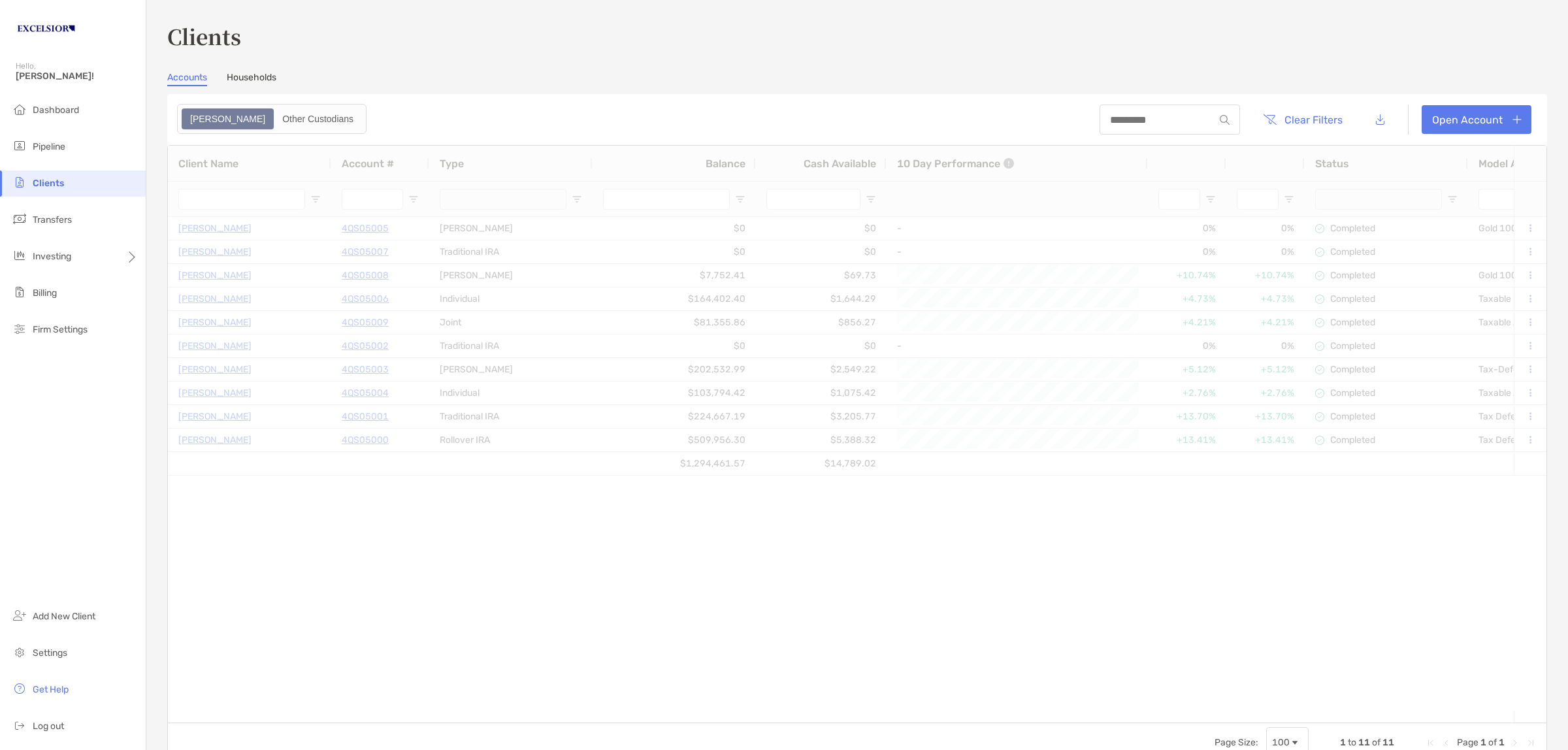
type input "**********"
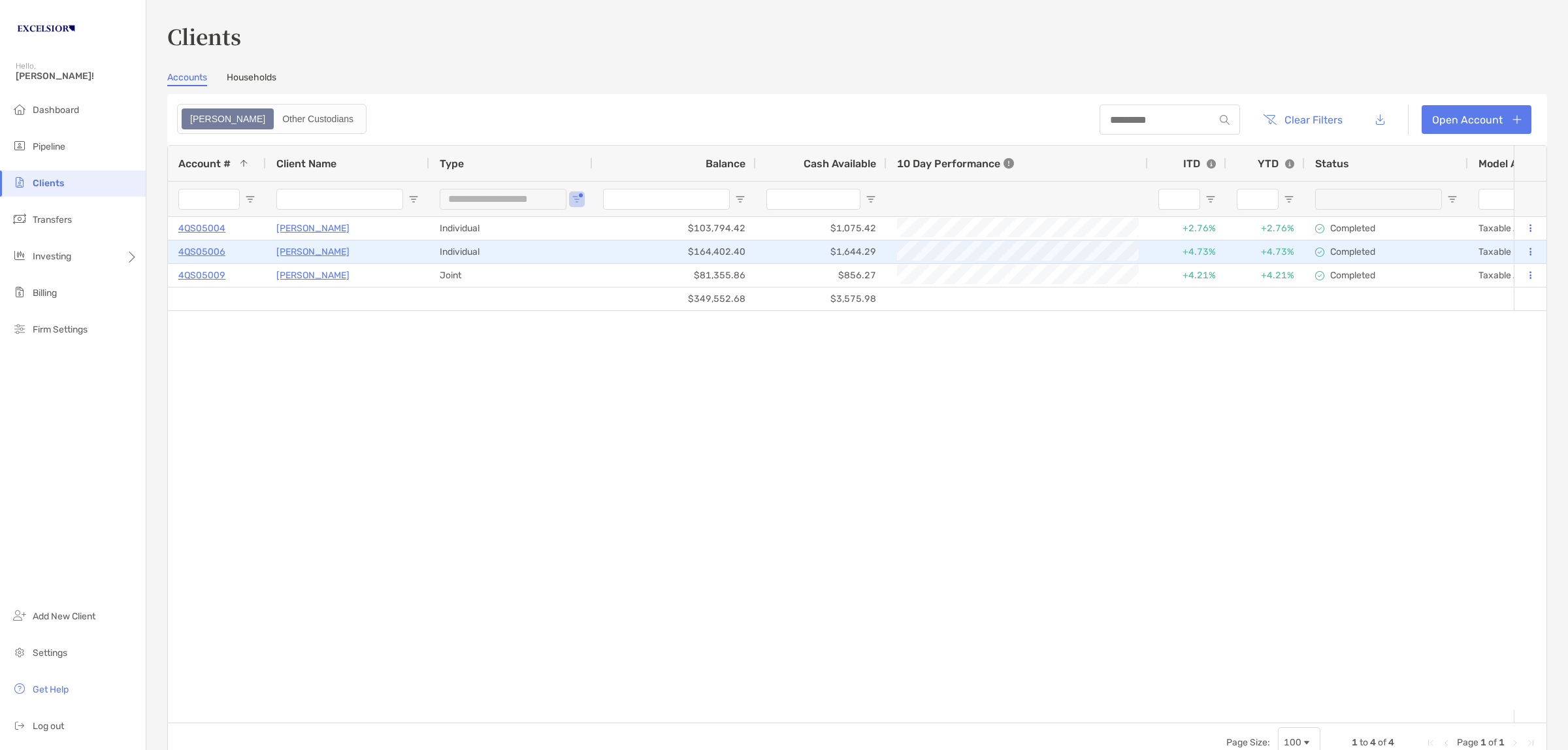
click at [214, 251] on p "4QS05006" at bounding box center [201, 251] width 47 height 16
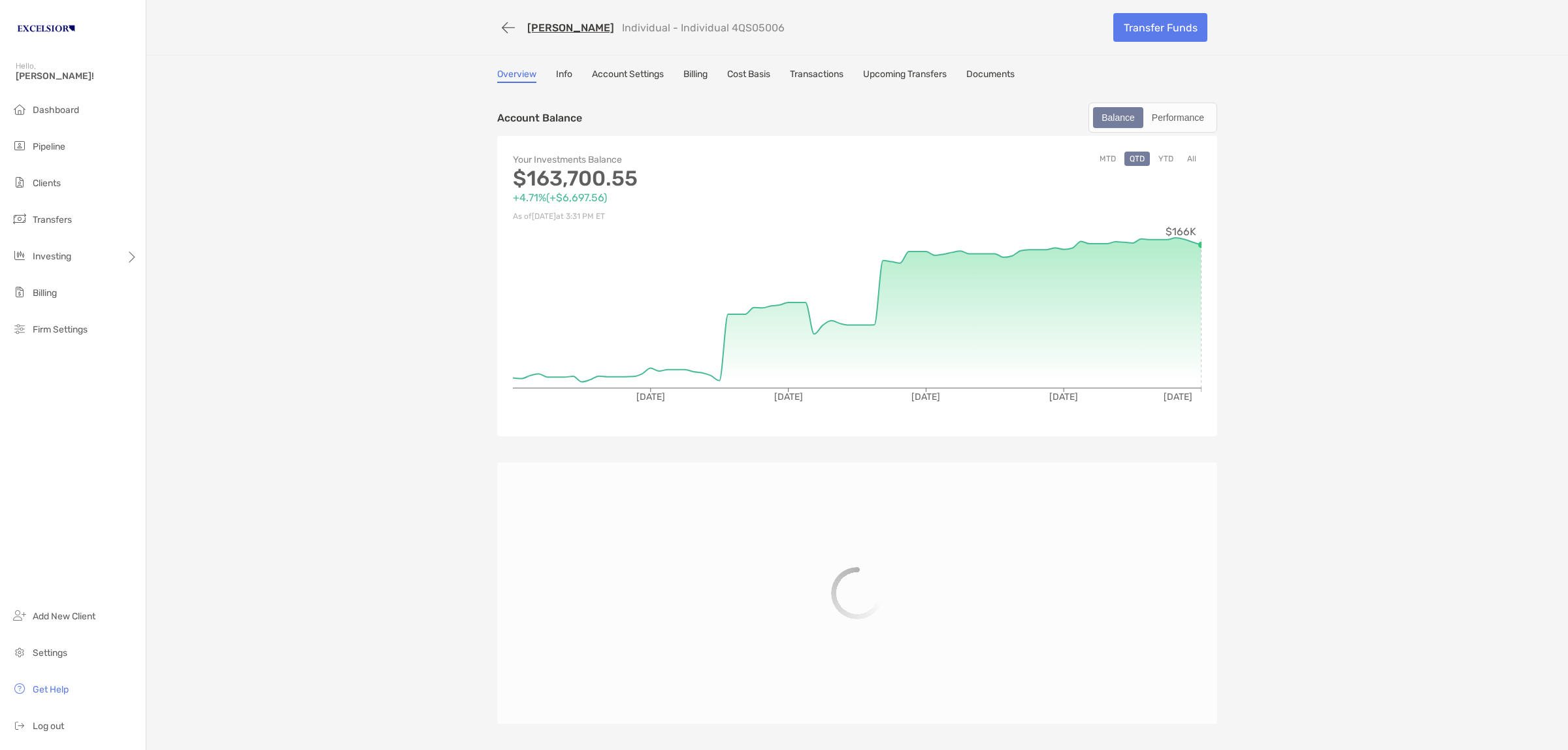
click at [753, 73] on link "Cost Basis" at bounding box center [748, 75] width 43 height 15
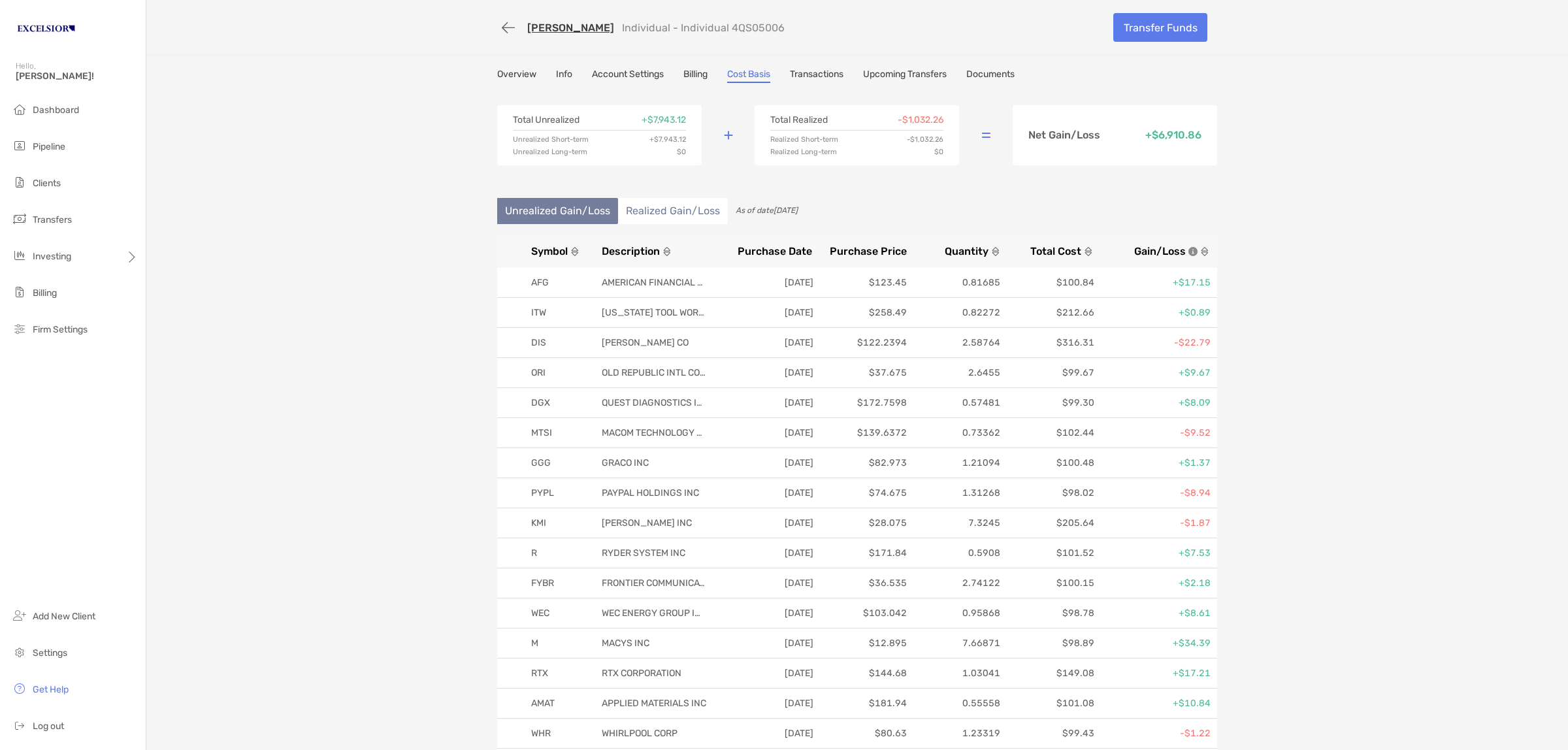
click at [643, 210] on li "Realized Gain/Loss" at bounding box center [672, 210] width 109 height 27
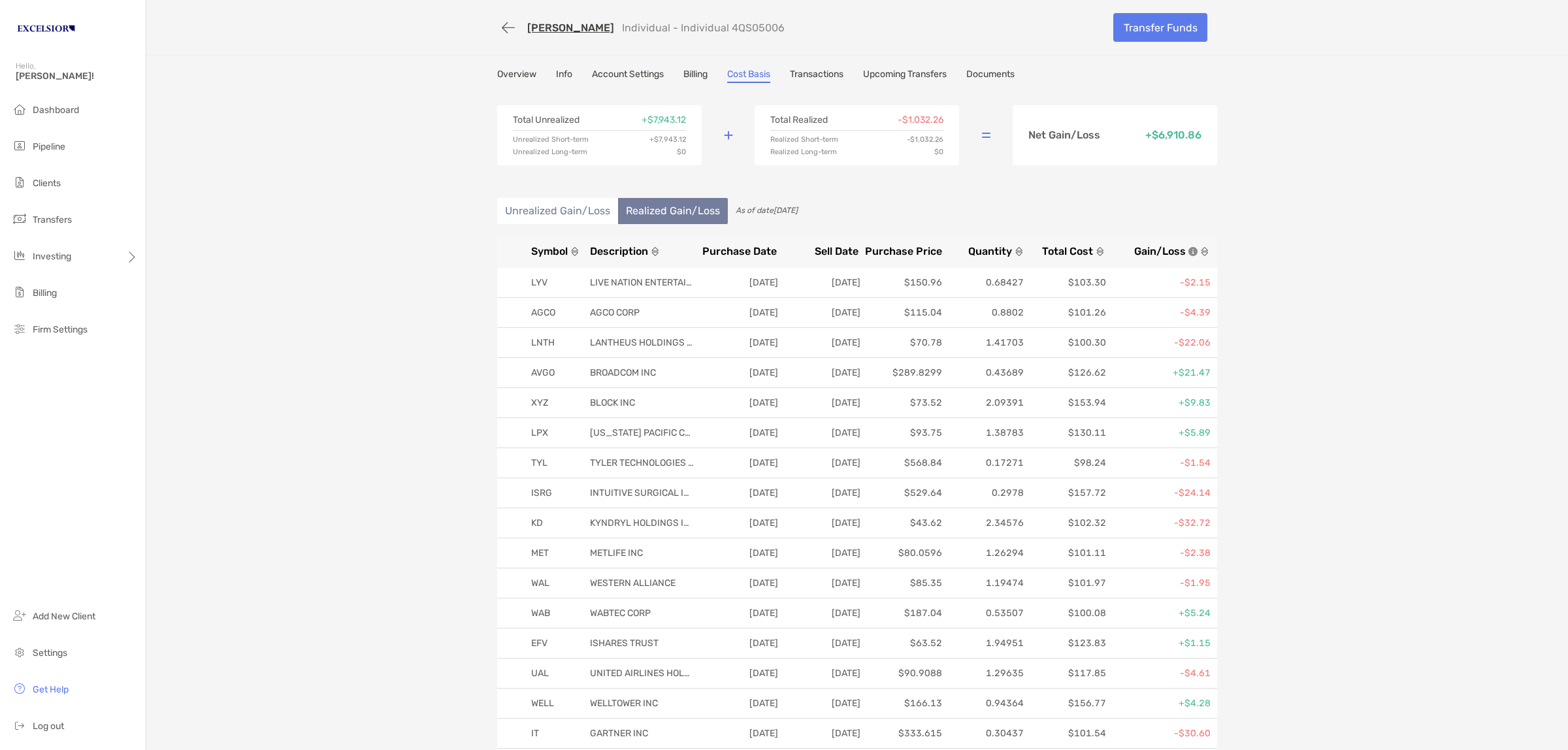
click at [533, 249] on span "Symbol" at bounding box center [549, 251] width 37 height 13
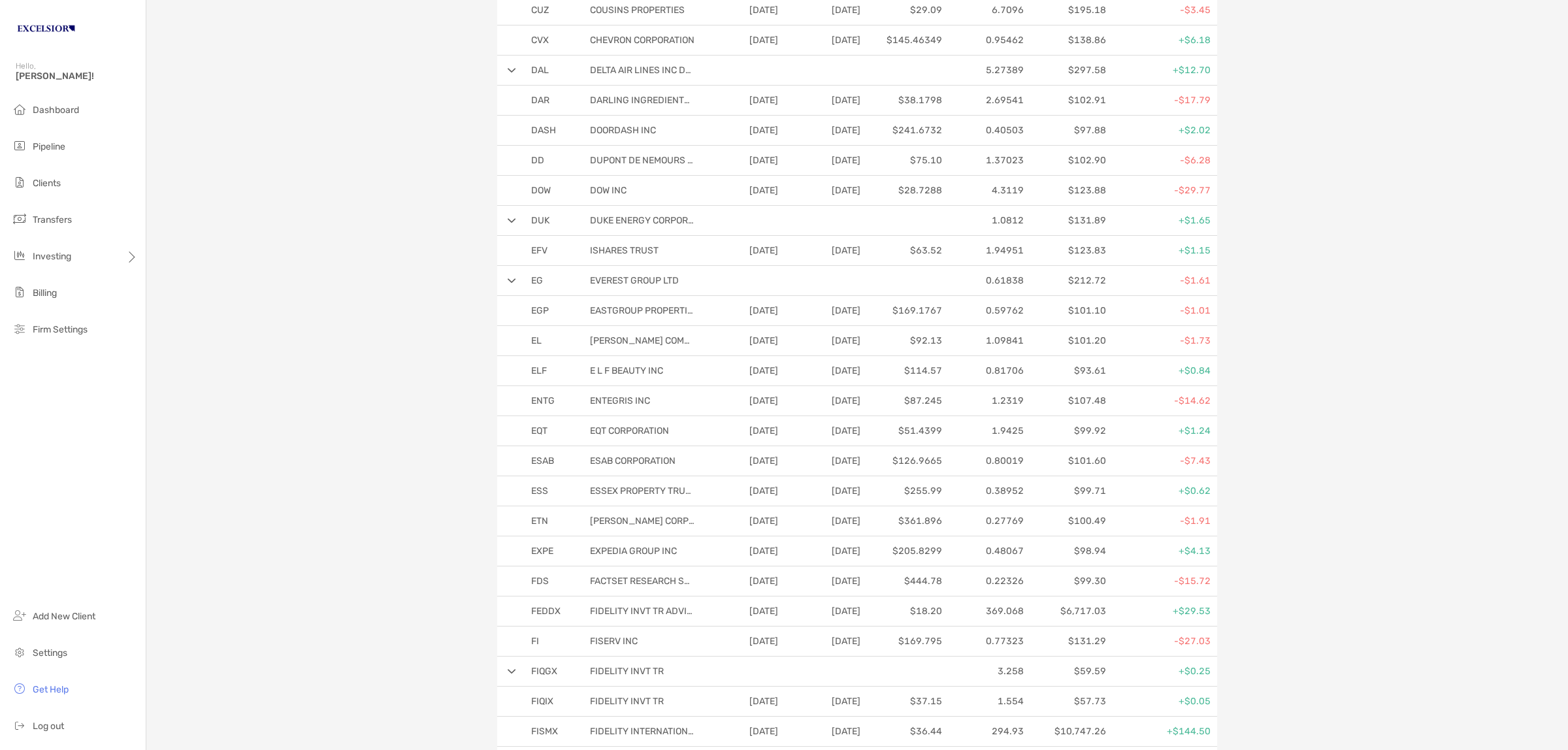
scroll to position [1796, 0]
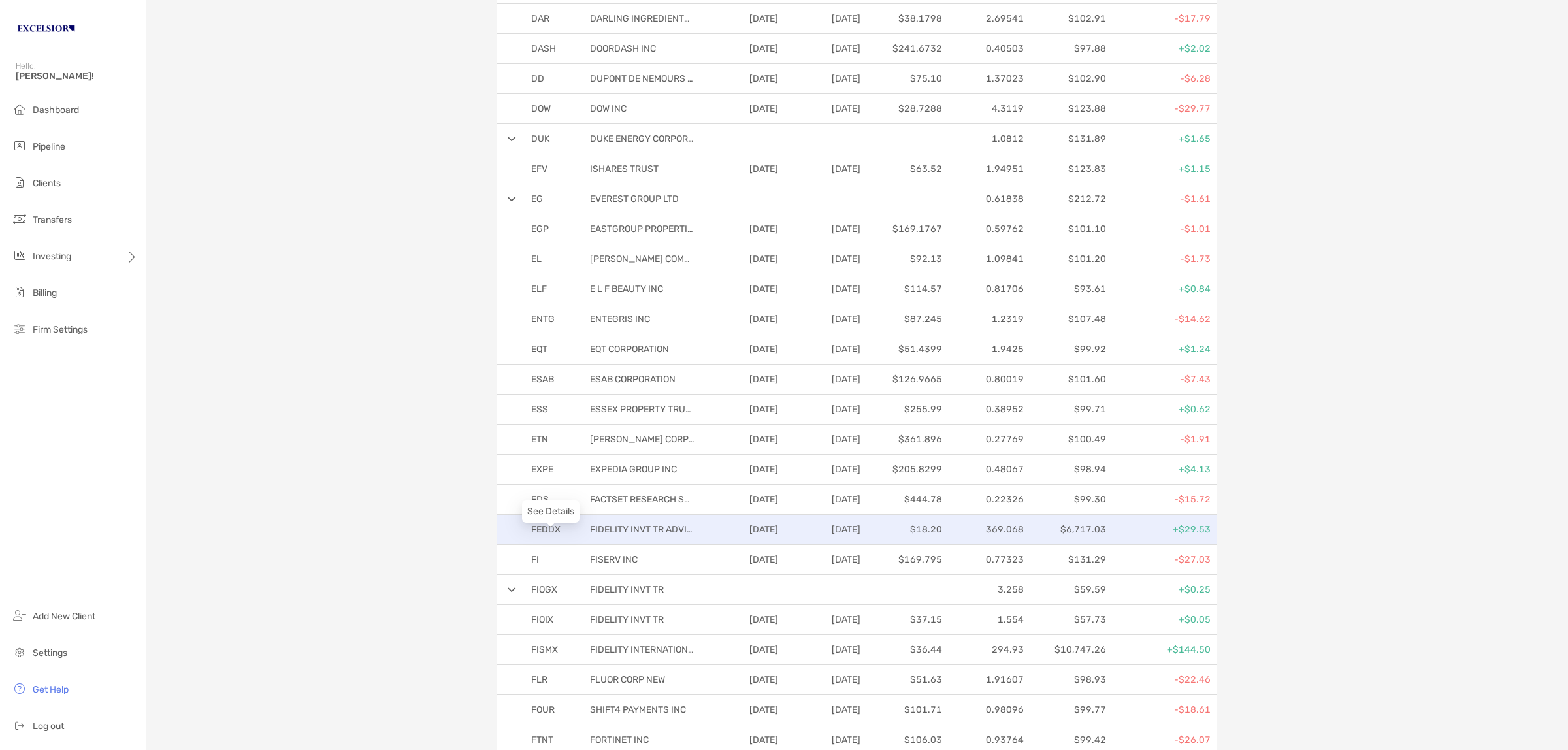
click at [531, 538] on p "FEDDX" at bounding box center [557, 529] width 52 height 16
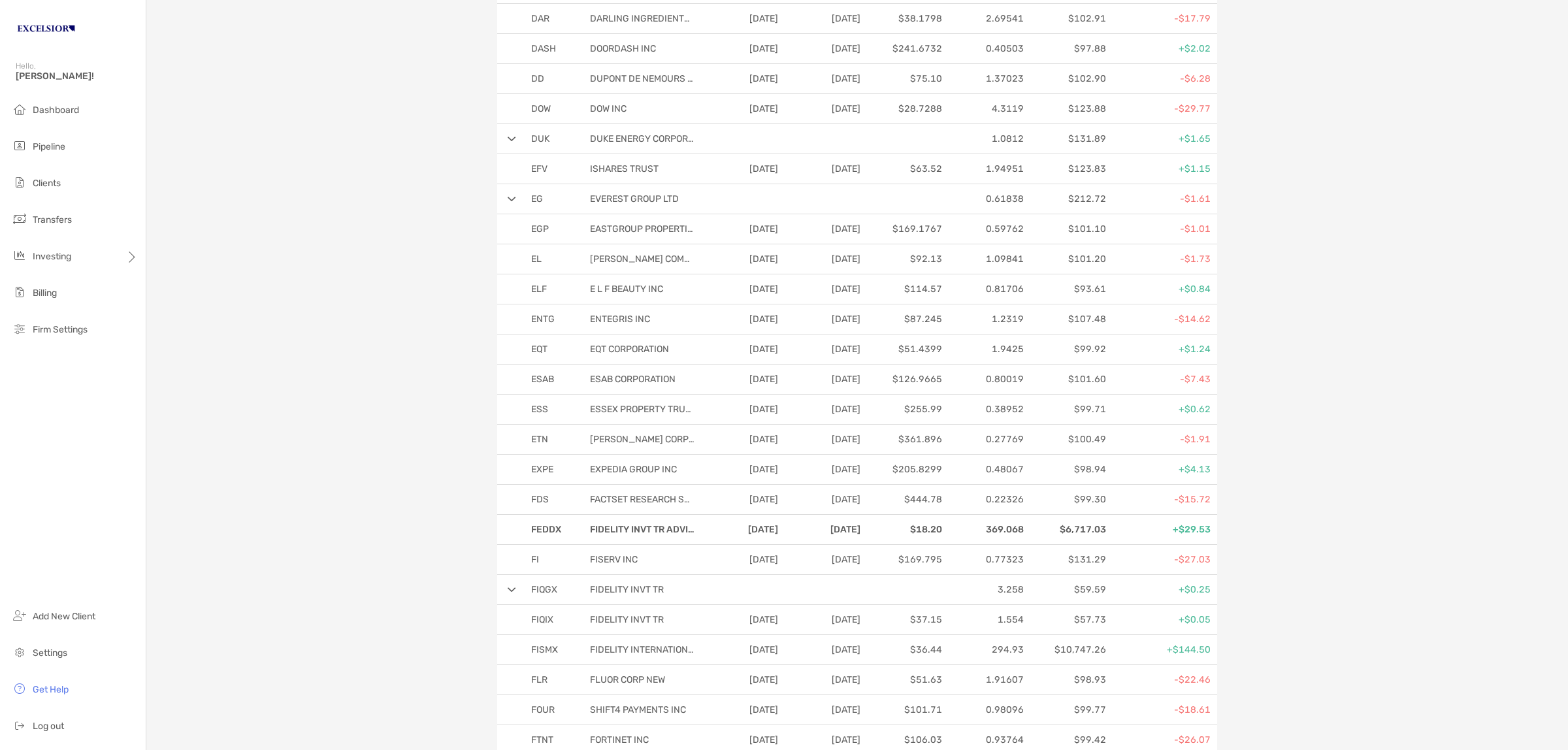
scroll to position [1959, 0]
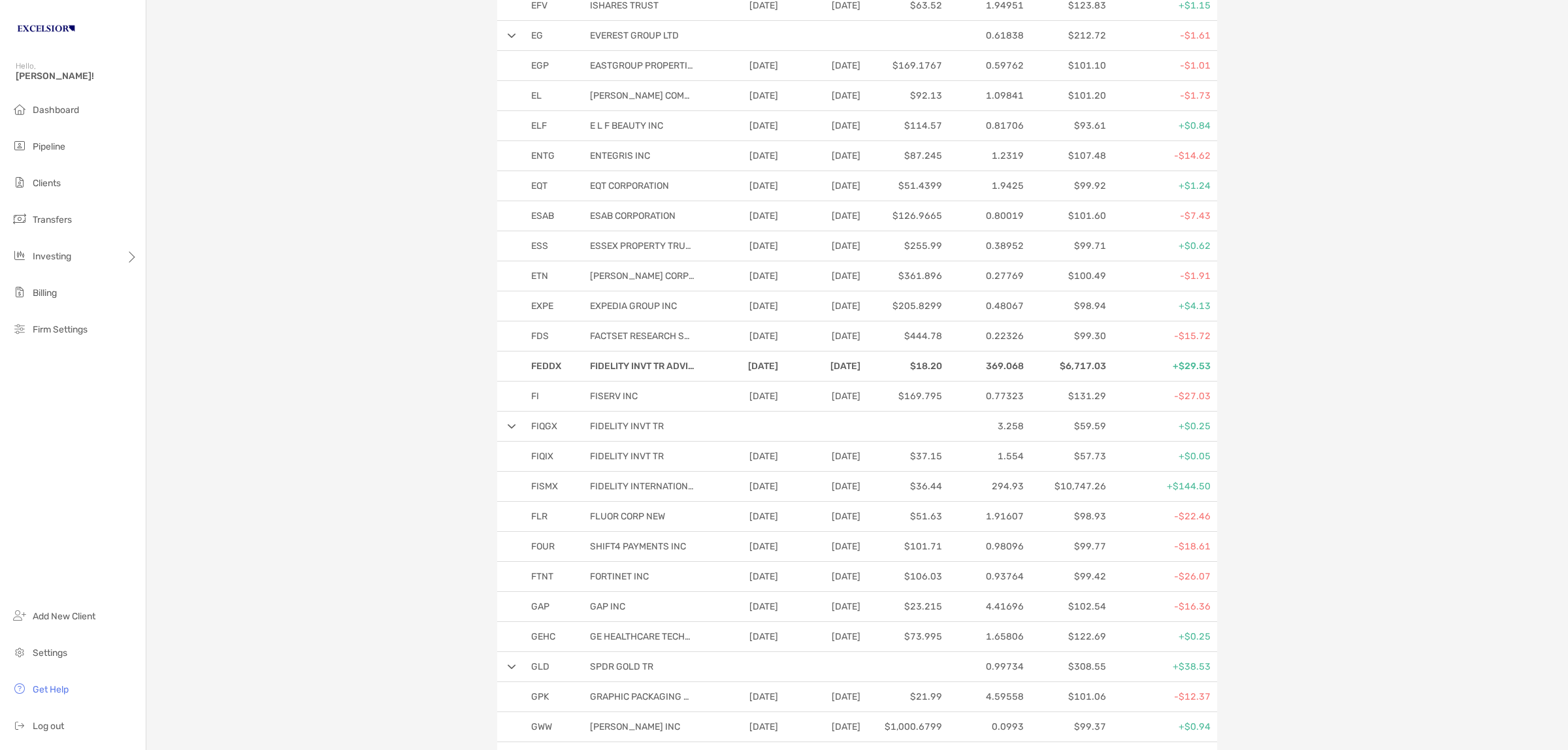
click at [508, 429] on img at bounding box center [512, 427] width 9 height 5
click at [507, 429] on img at bounding box center [512, 427] width 9 height 5
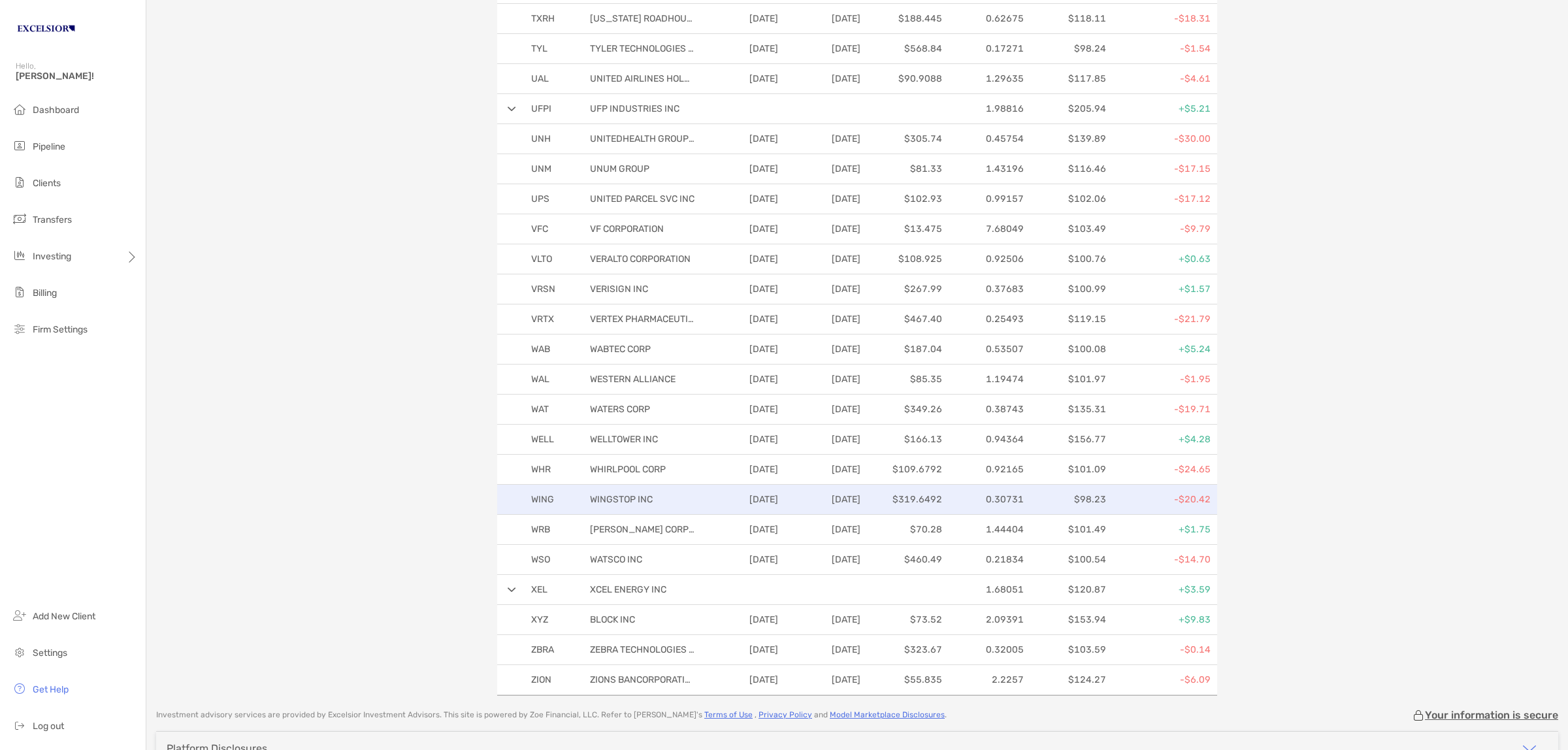
scroll to position [5633, 0]
